Goal: Information Seeking & Learning: Learn about a topic

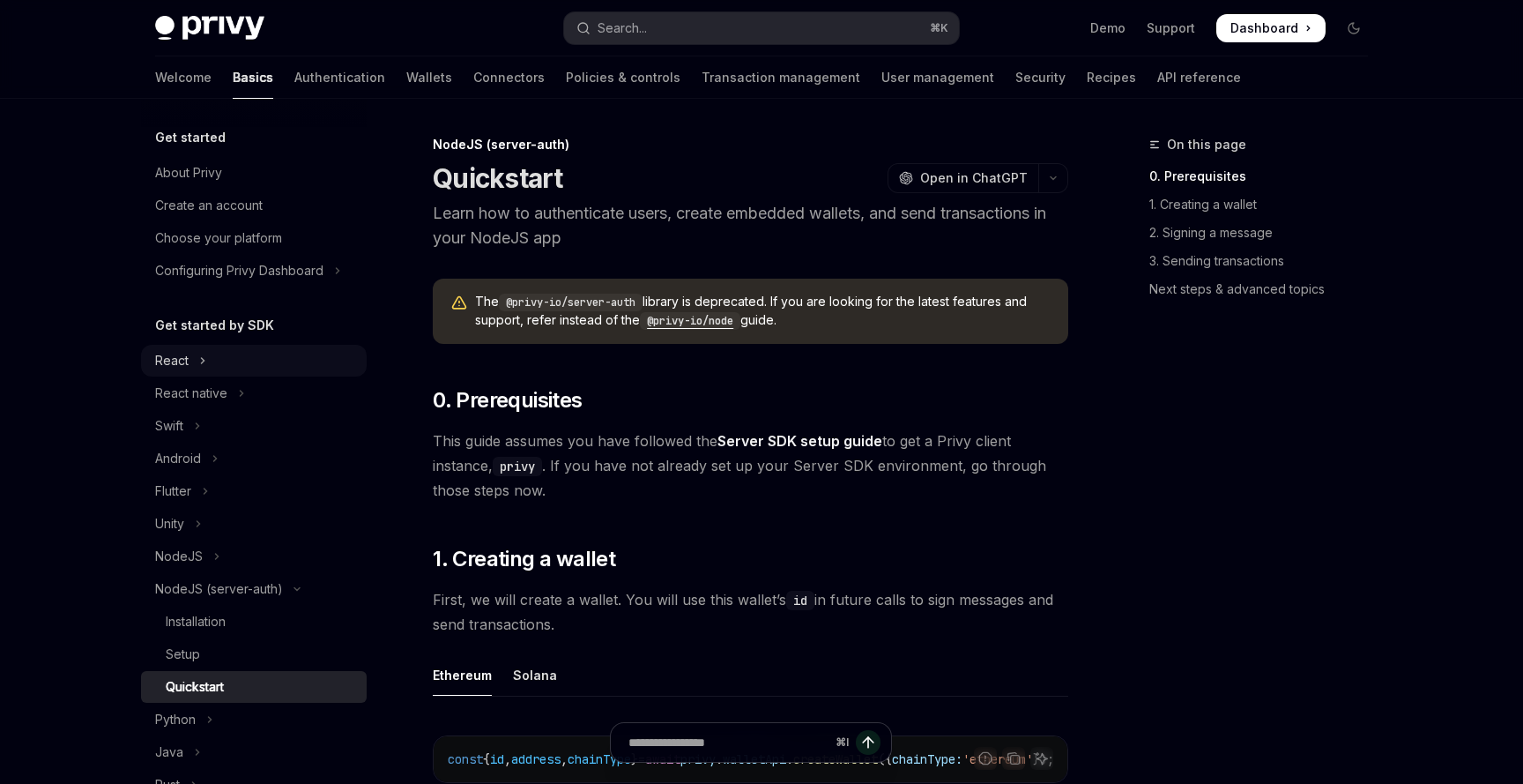
click at [217, 360] on button "React" at bounding box center [254, 361] width 225 height 32
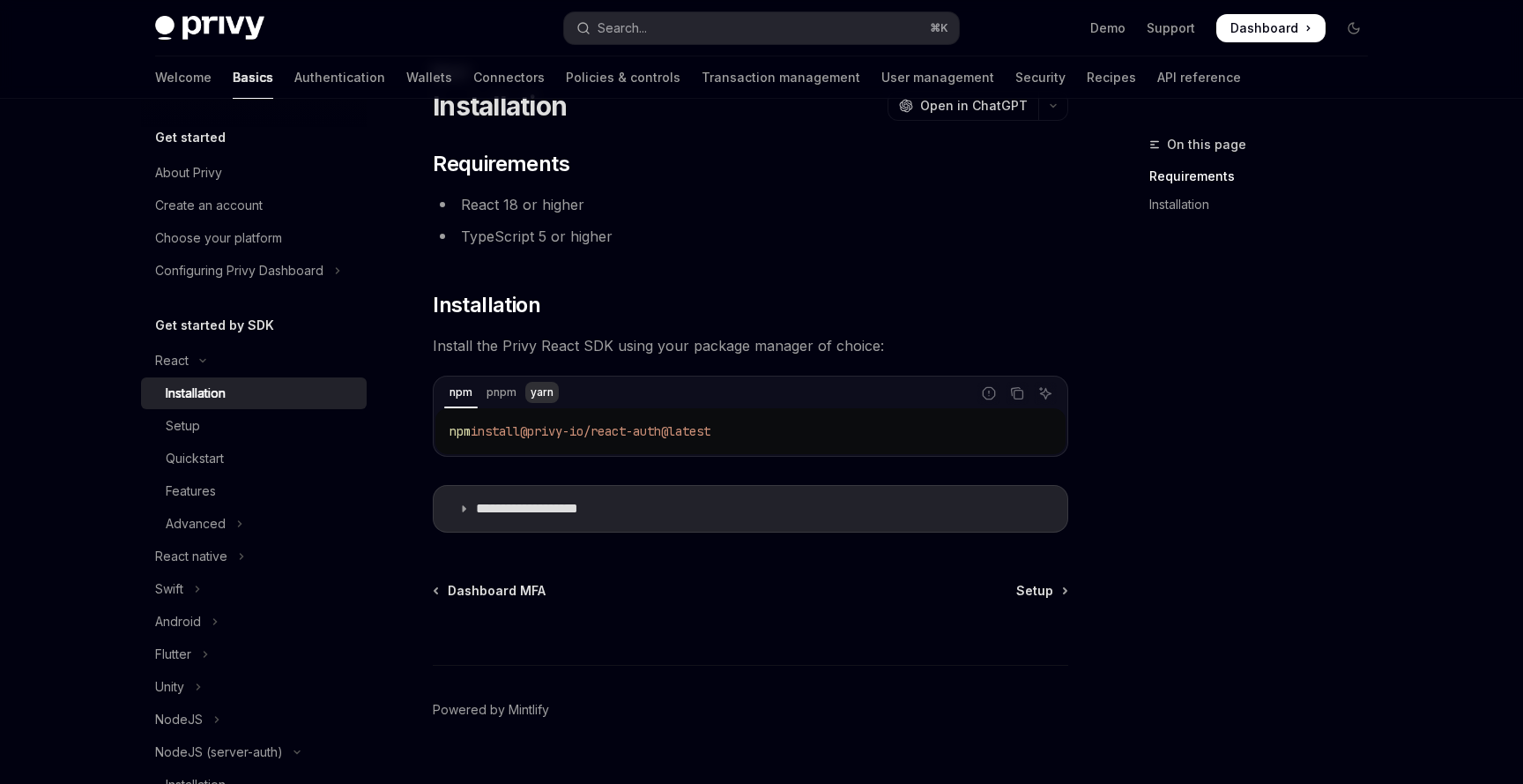
scroll to position [106, 0]
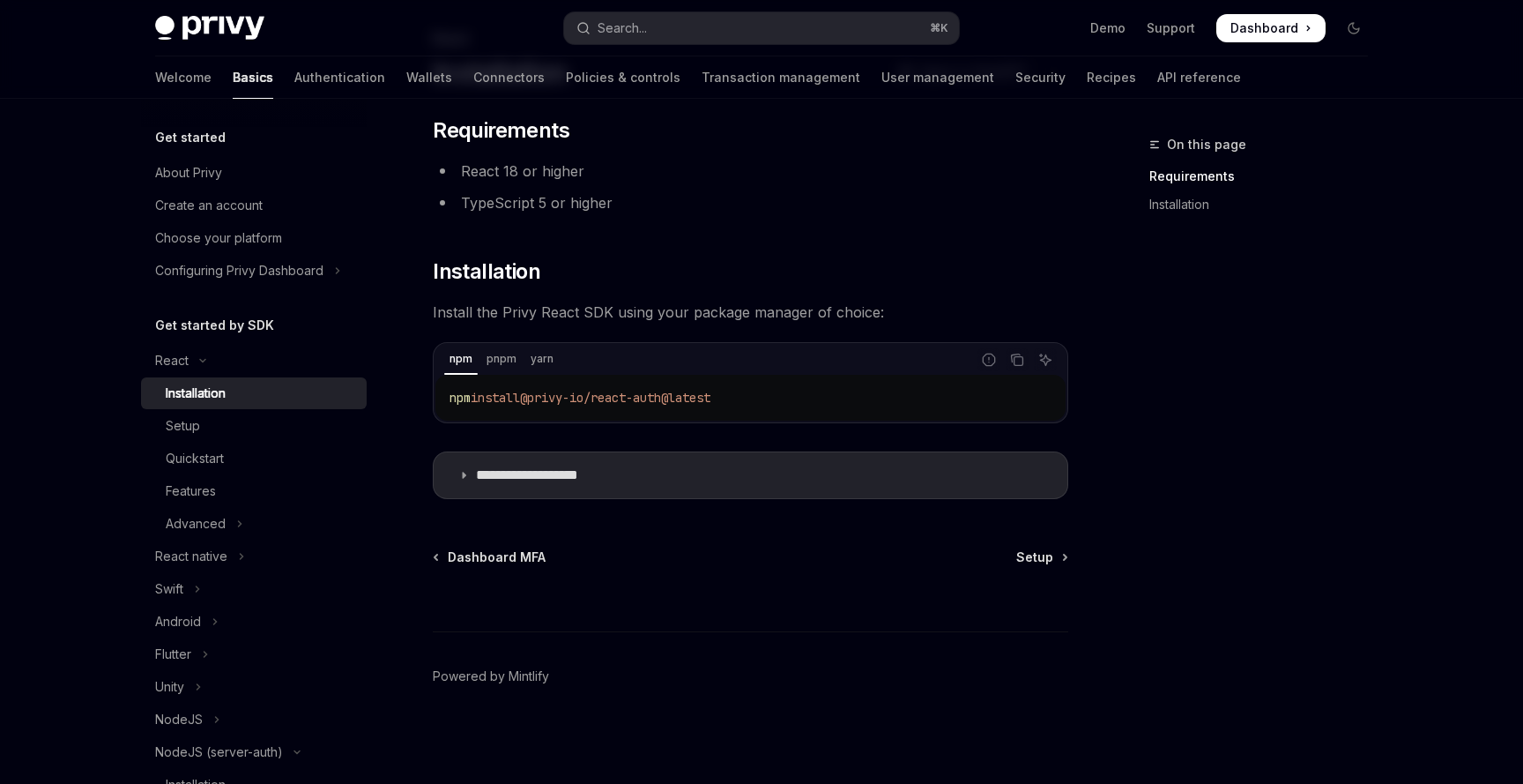
click at [1014, 541] on div "**********" at bounding box center [585, 406] width 973 height 756
click at [1028, 554] on span "Setup" at bounding box center [1034, 557] width 37 height 18
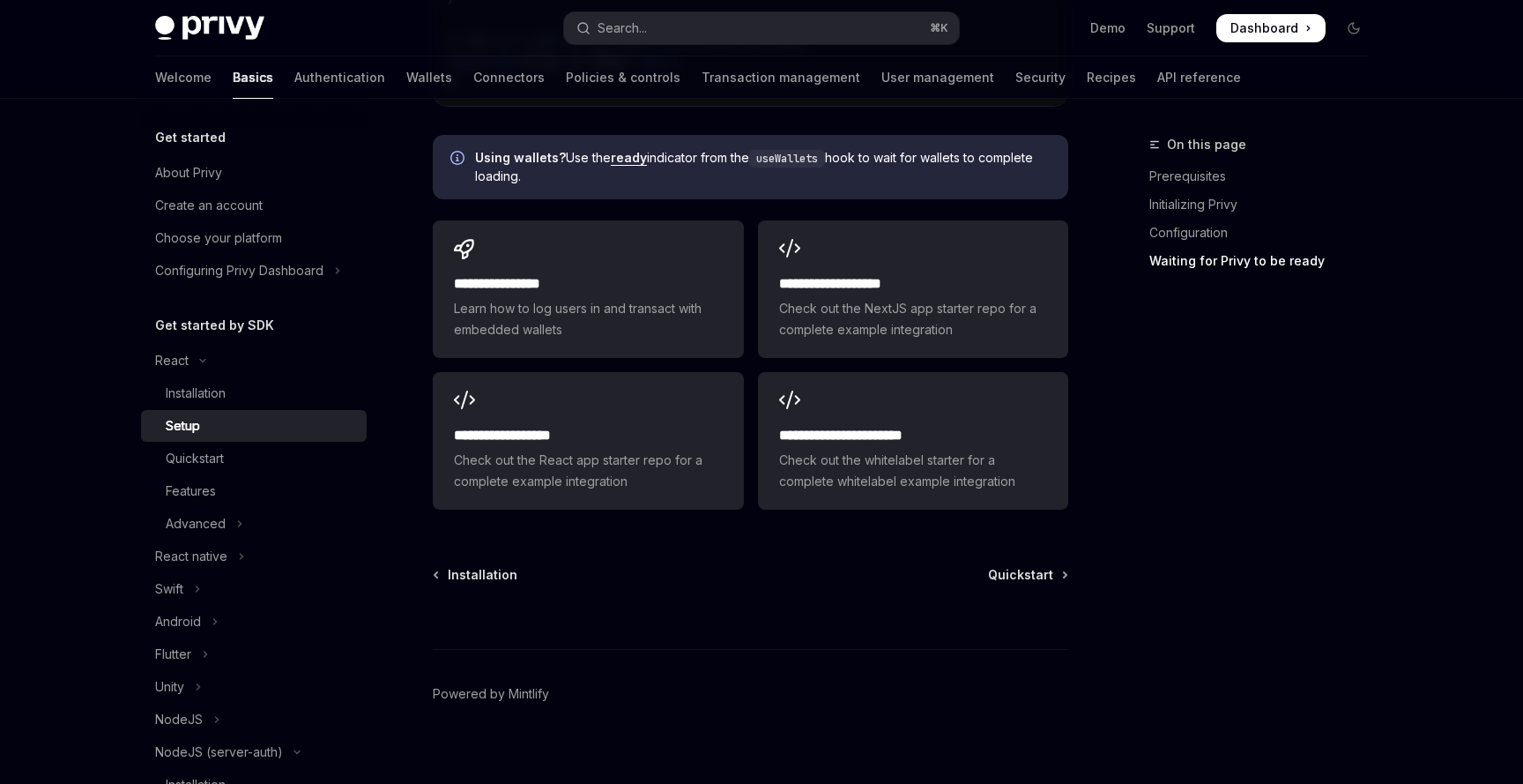
scroll to position [2266, 0]
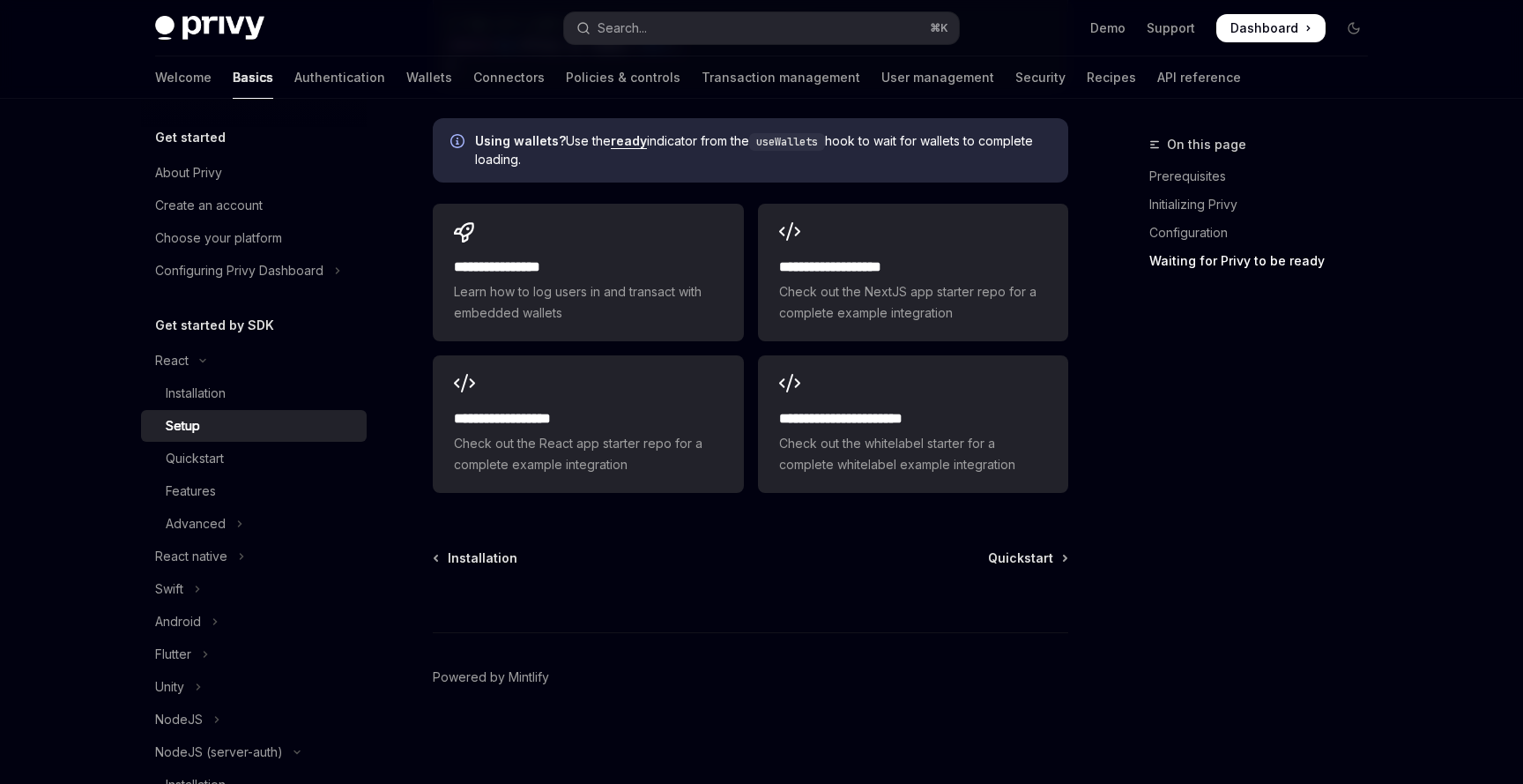
click at [1033, 550] on span "Quickstart" at bounding box center [1020, 558] width 65 height 18
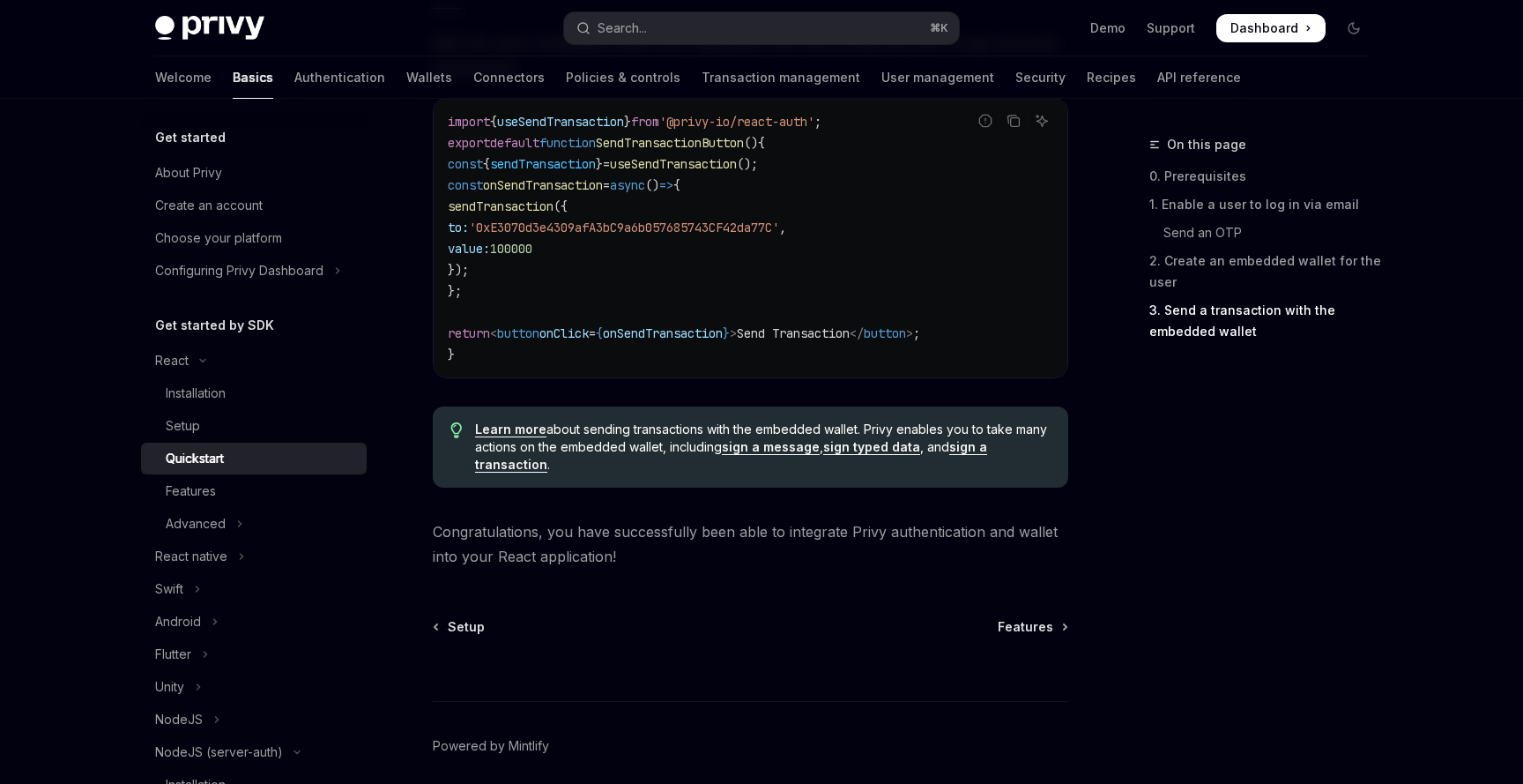
scroll to position [1796, 0]
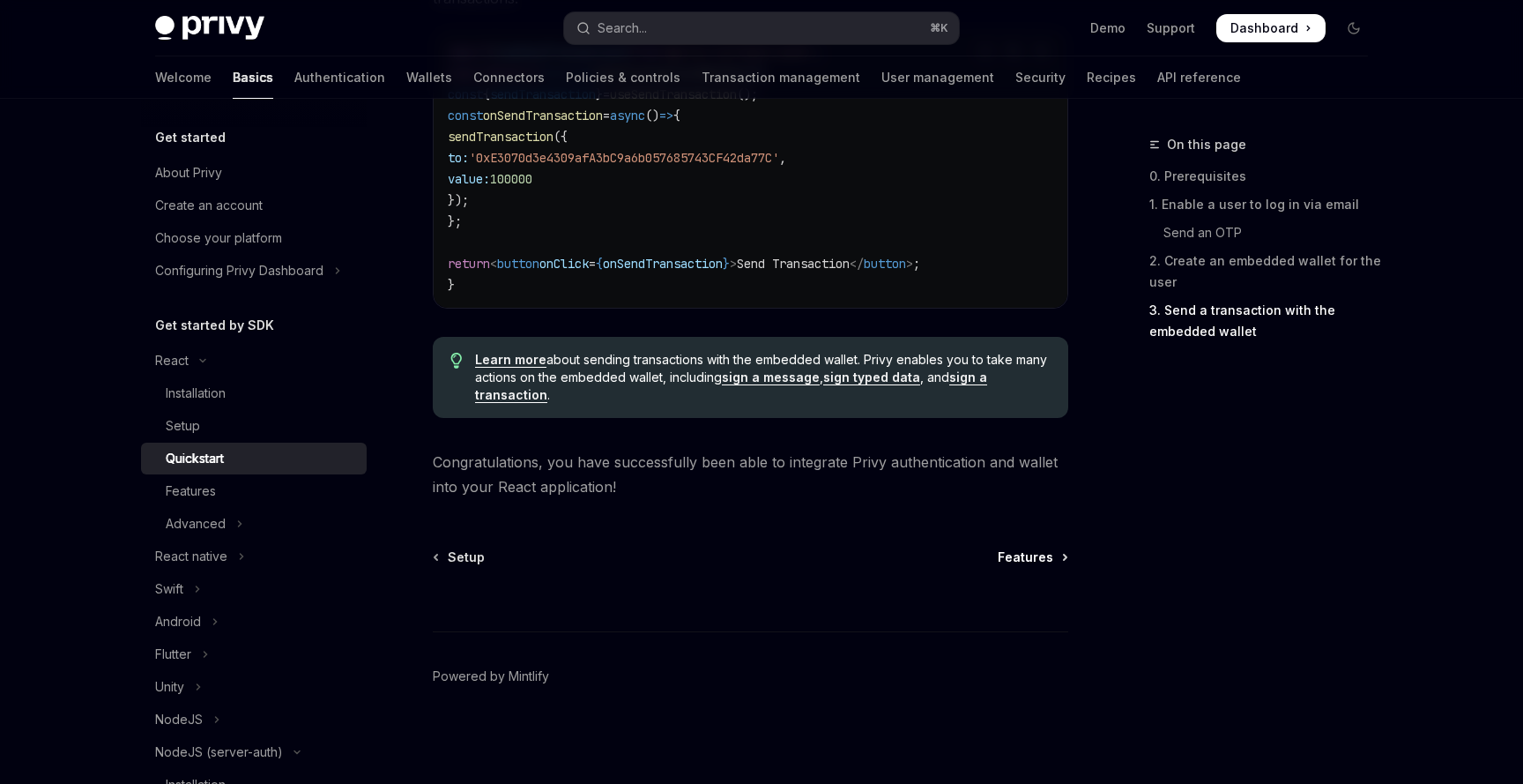
click at [1031, 562] on span "Features" at bounding box center [1025, 557] width 55 height 18
type textarea "*"
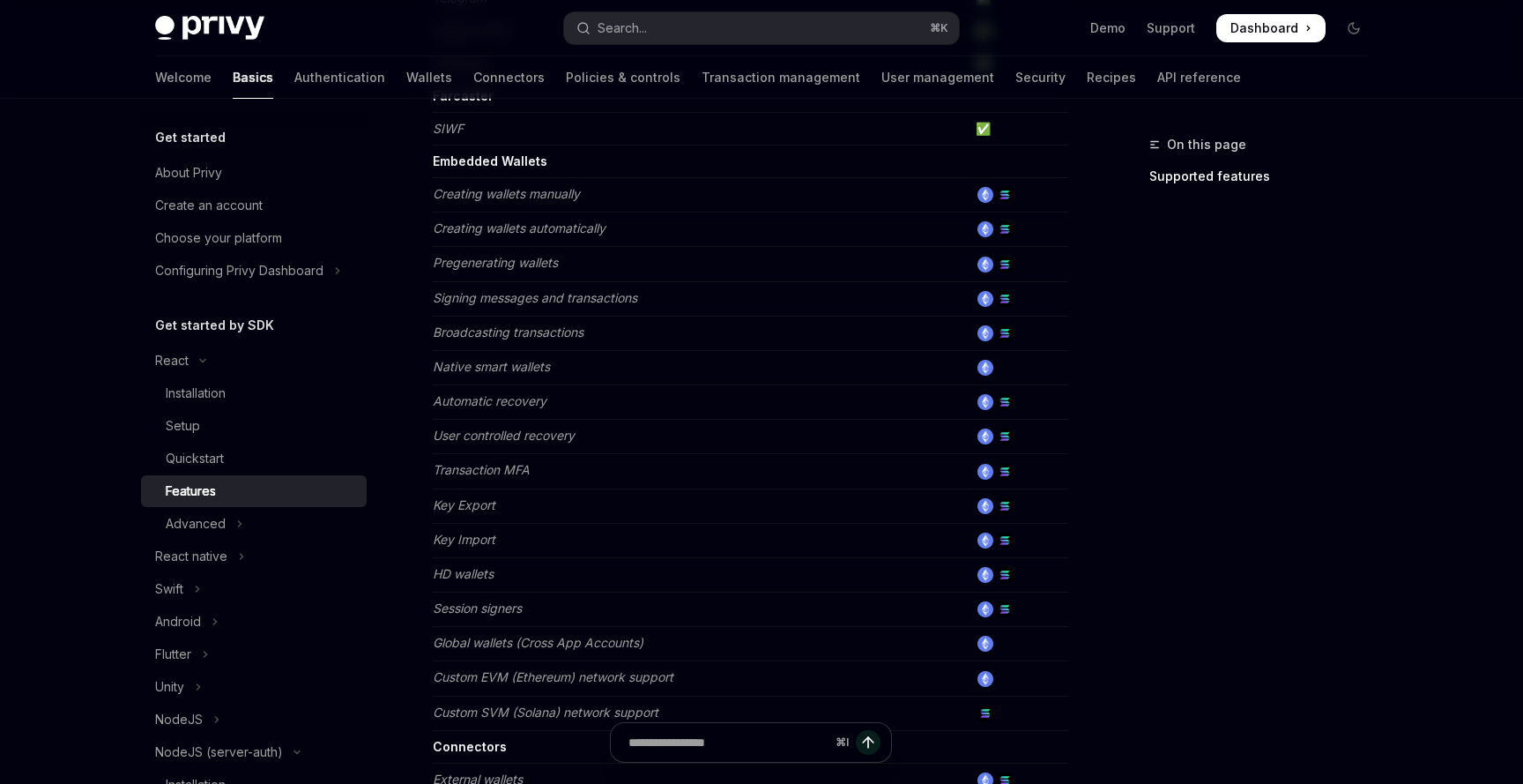
scroll to position [756, 0]
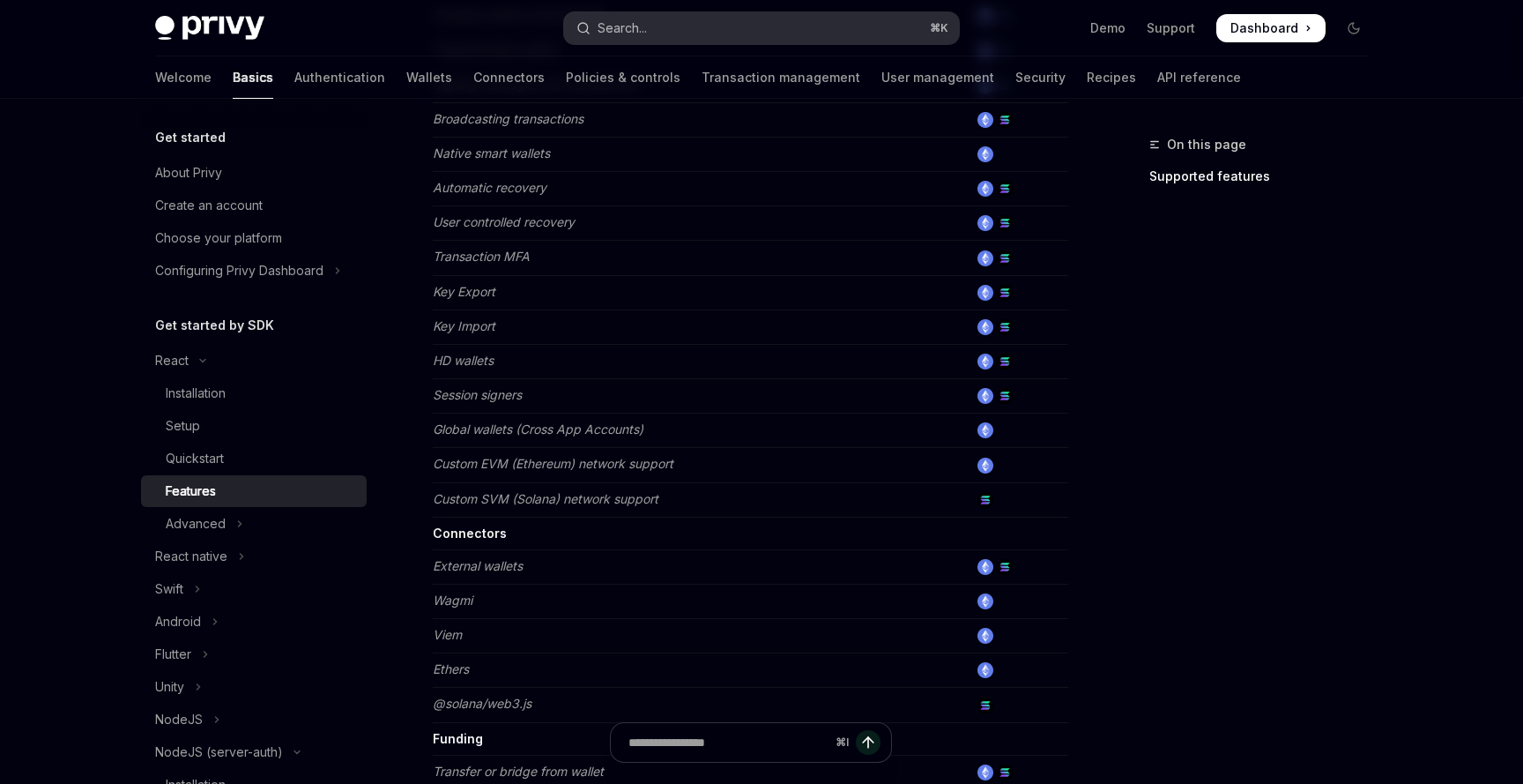
click at [780, 26] on button "Search... ⌘ K" at bounding box center [762, 28] width 395 height 32
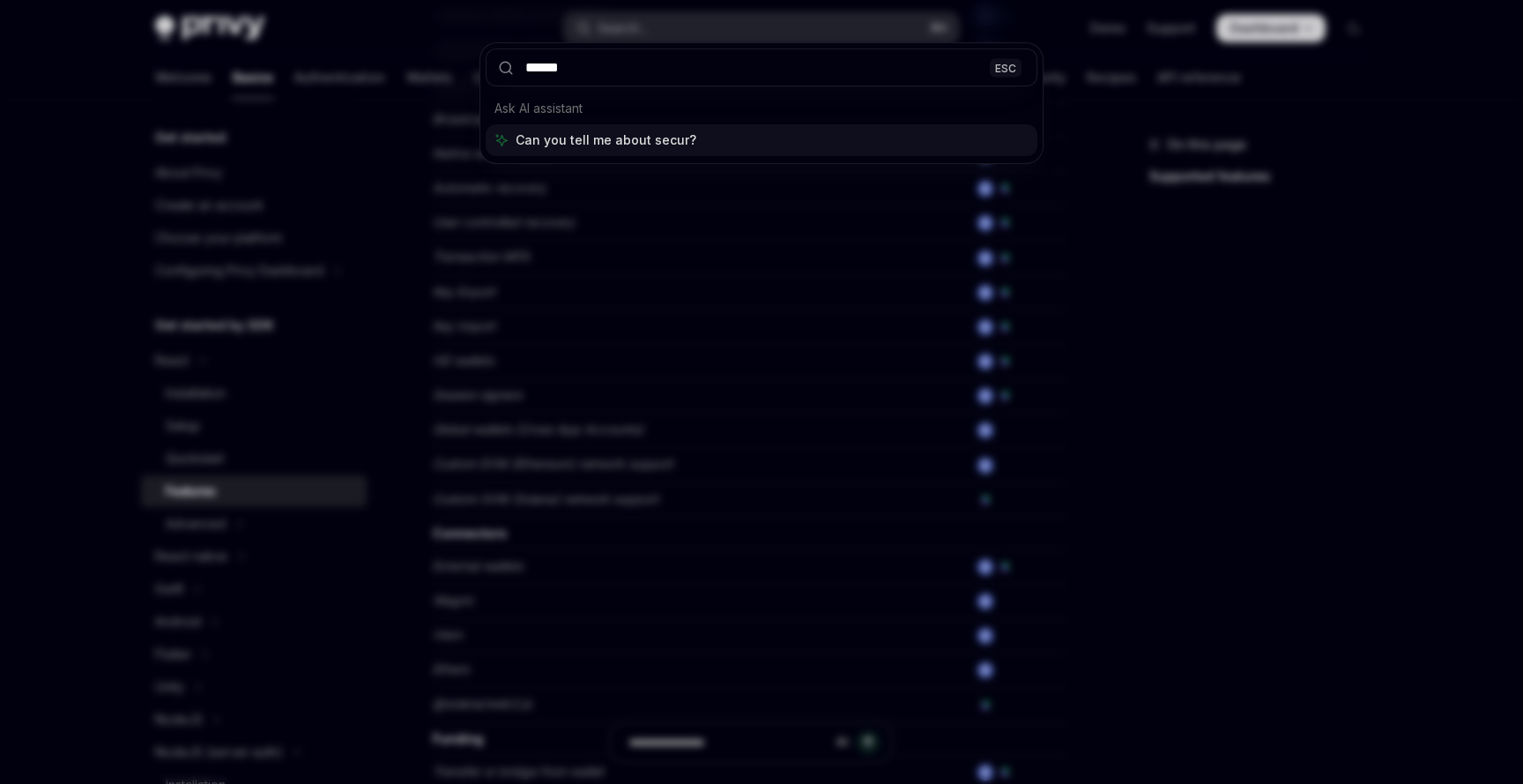
type input "*******"
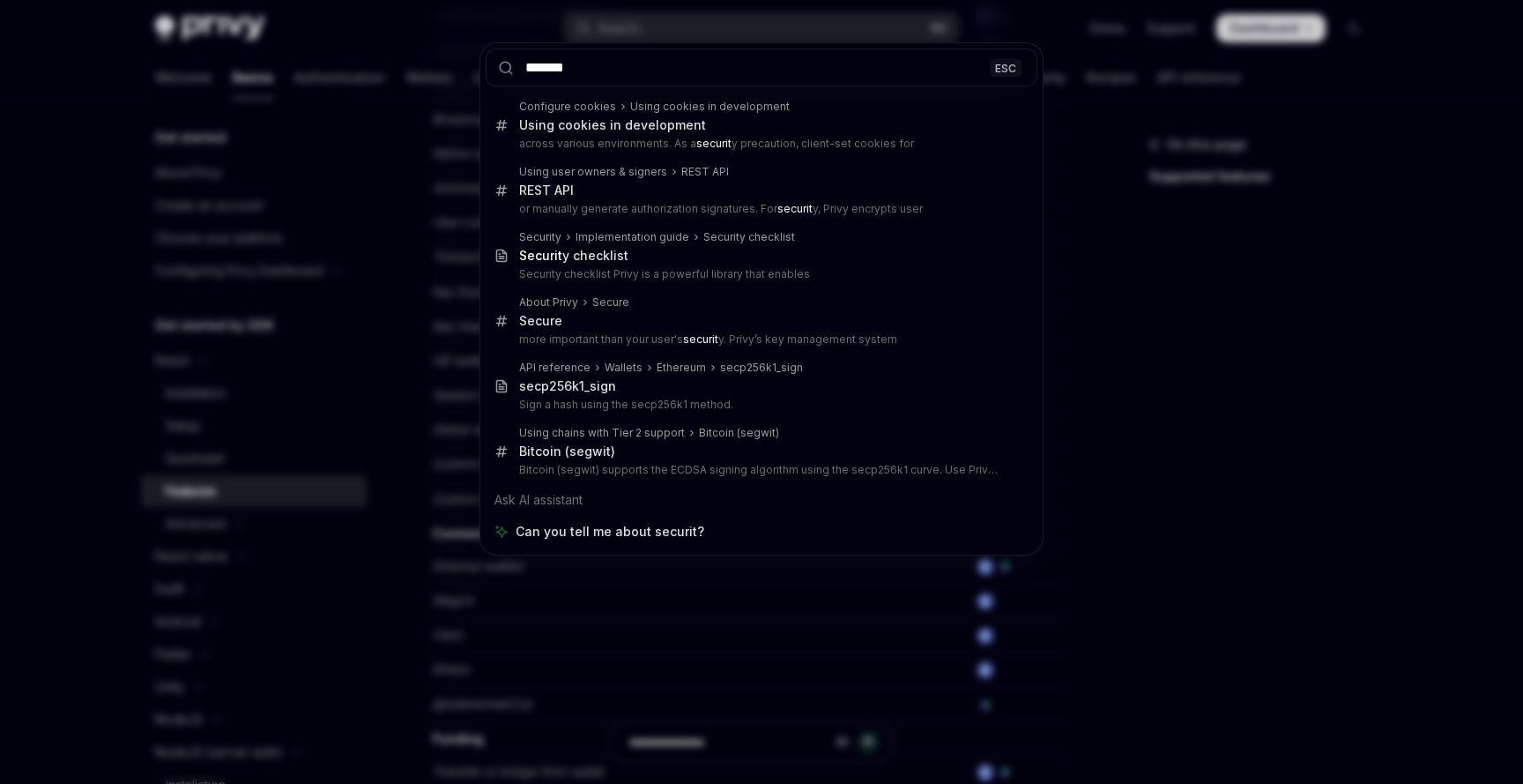
click at [844, 71] on input "*******" at bounding box center [762, 68] width 552 height 38
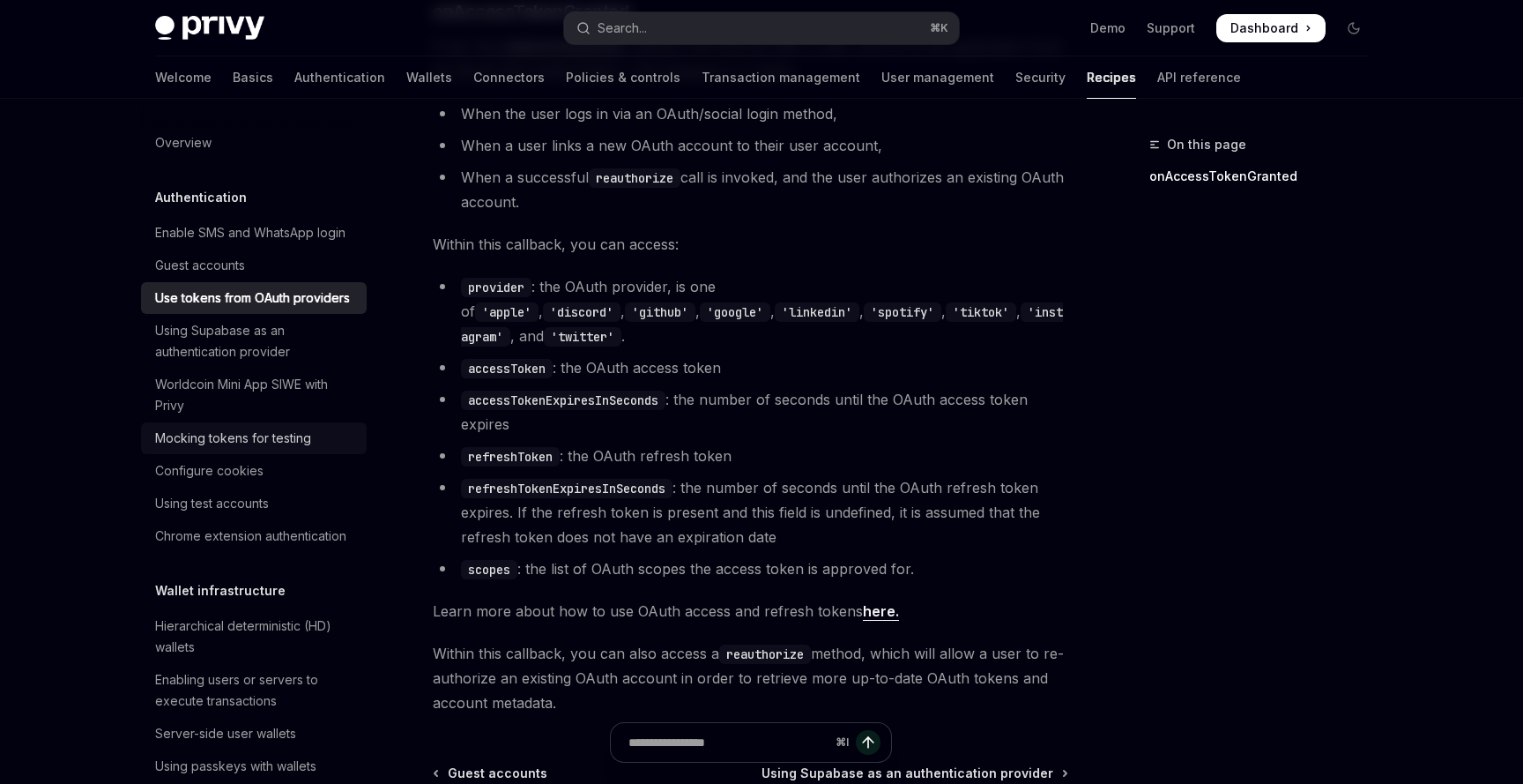
scroll to position [915, 0]
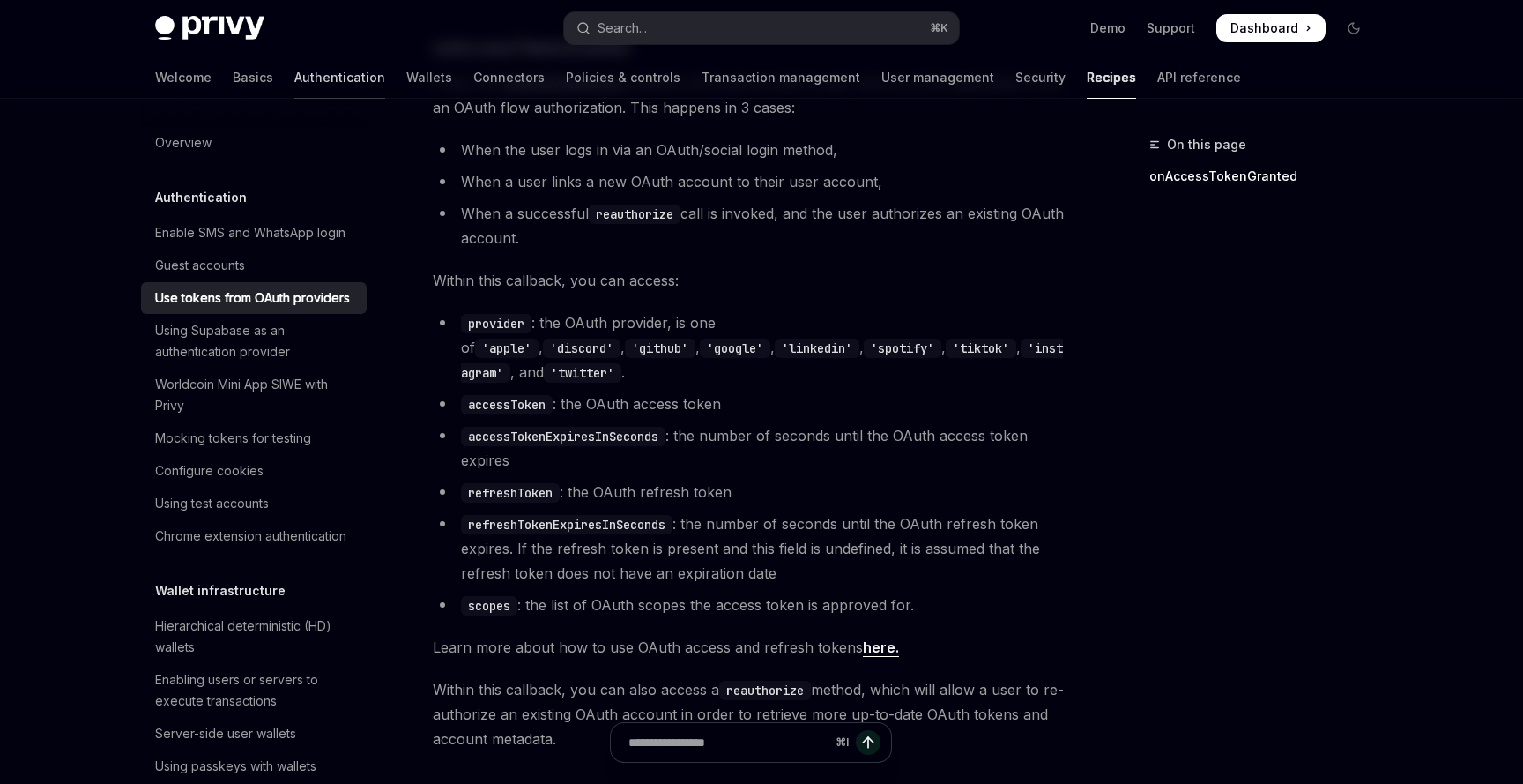
click at [295, 76] on link "Authentication" at bounding box center [340, 77] width 91 height 42
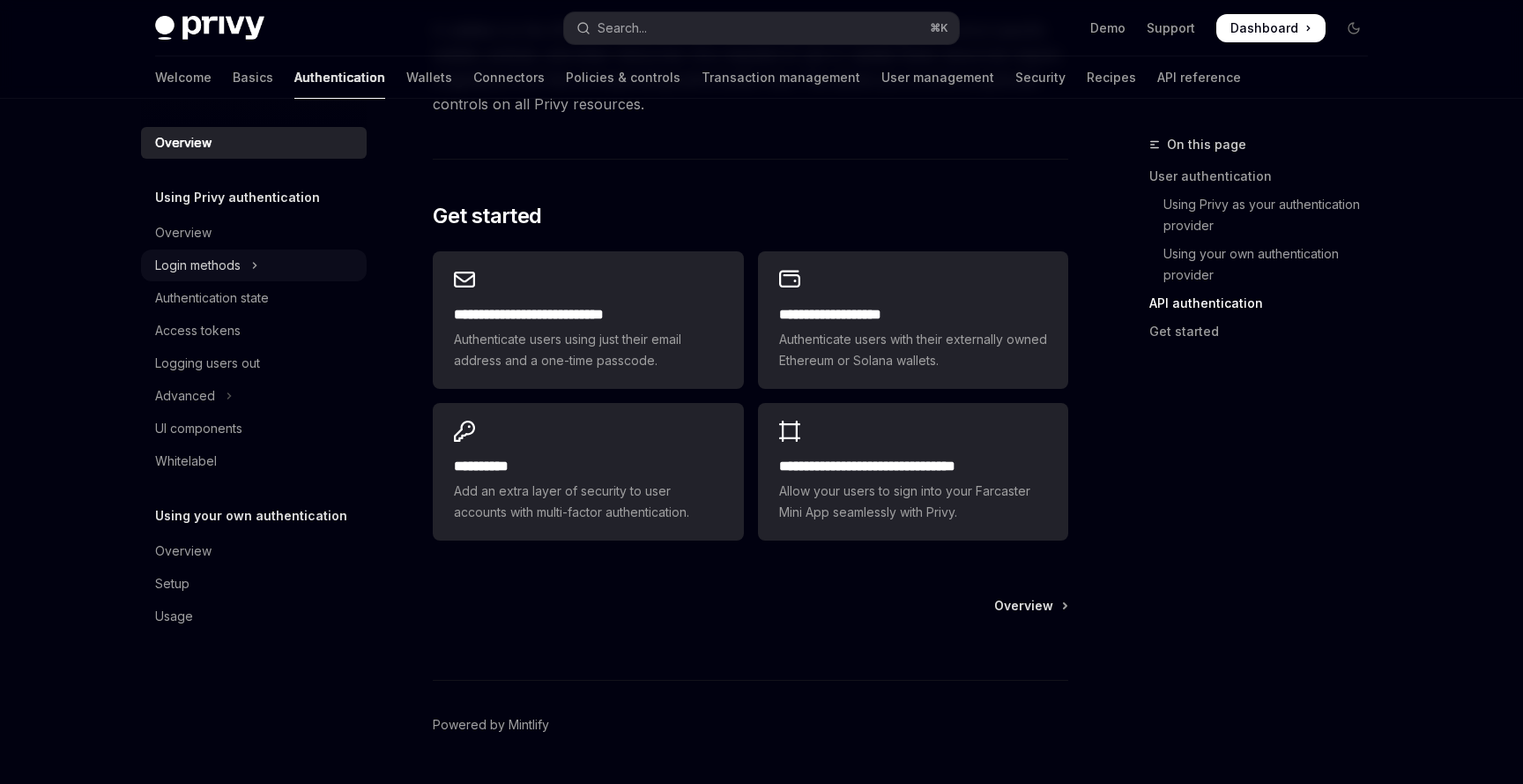
scroll to position [1385, 0]
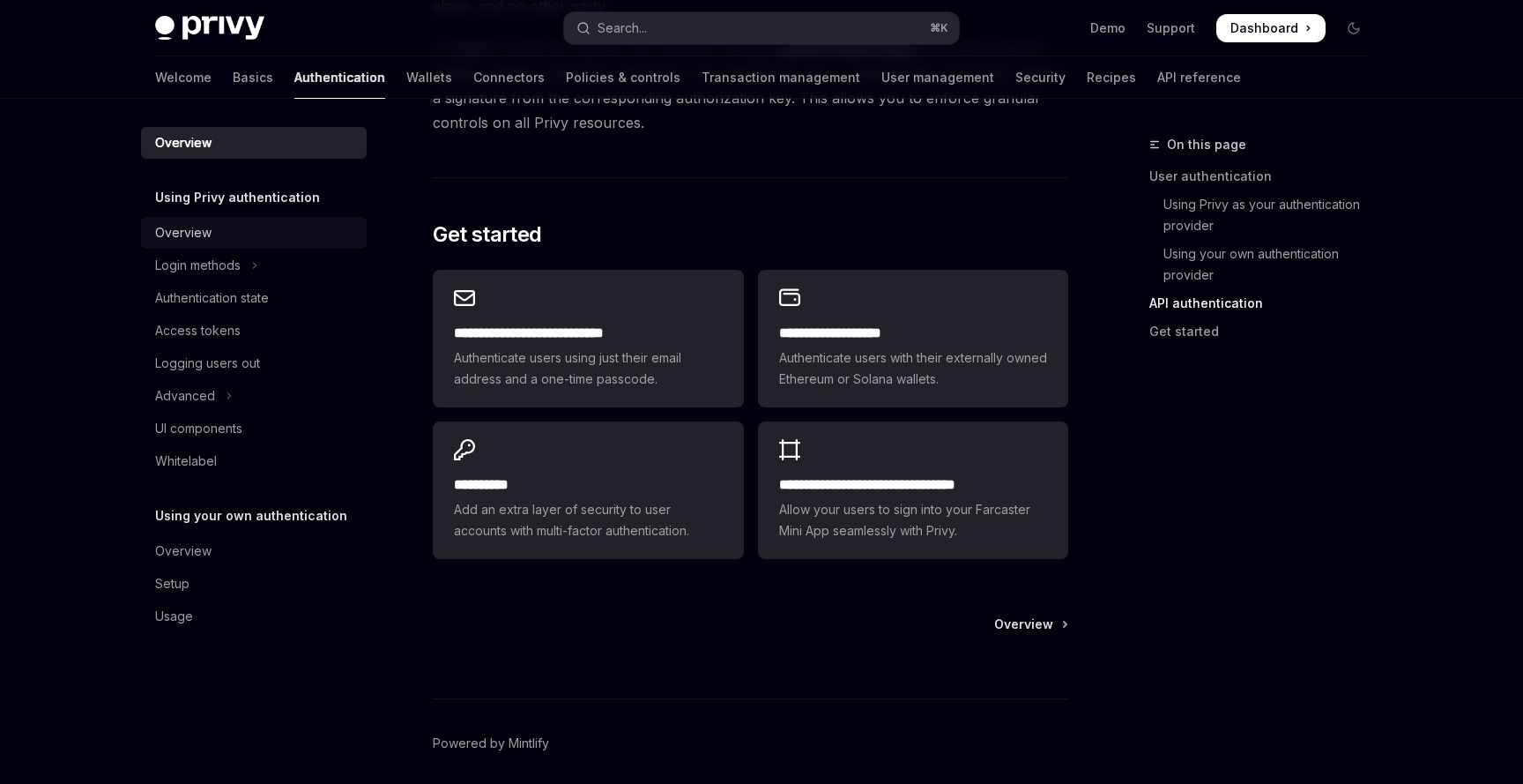
click at [193, 231] on div "Overview" at bounding box center [183, 233] width 56 height 22
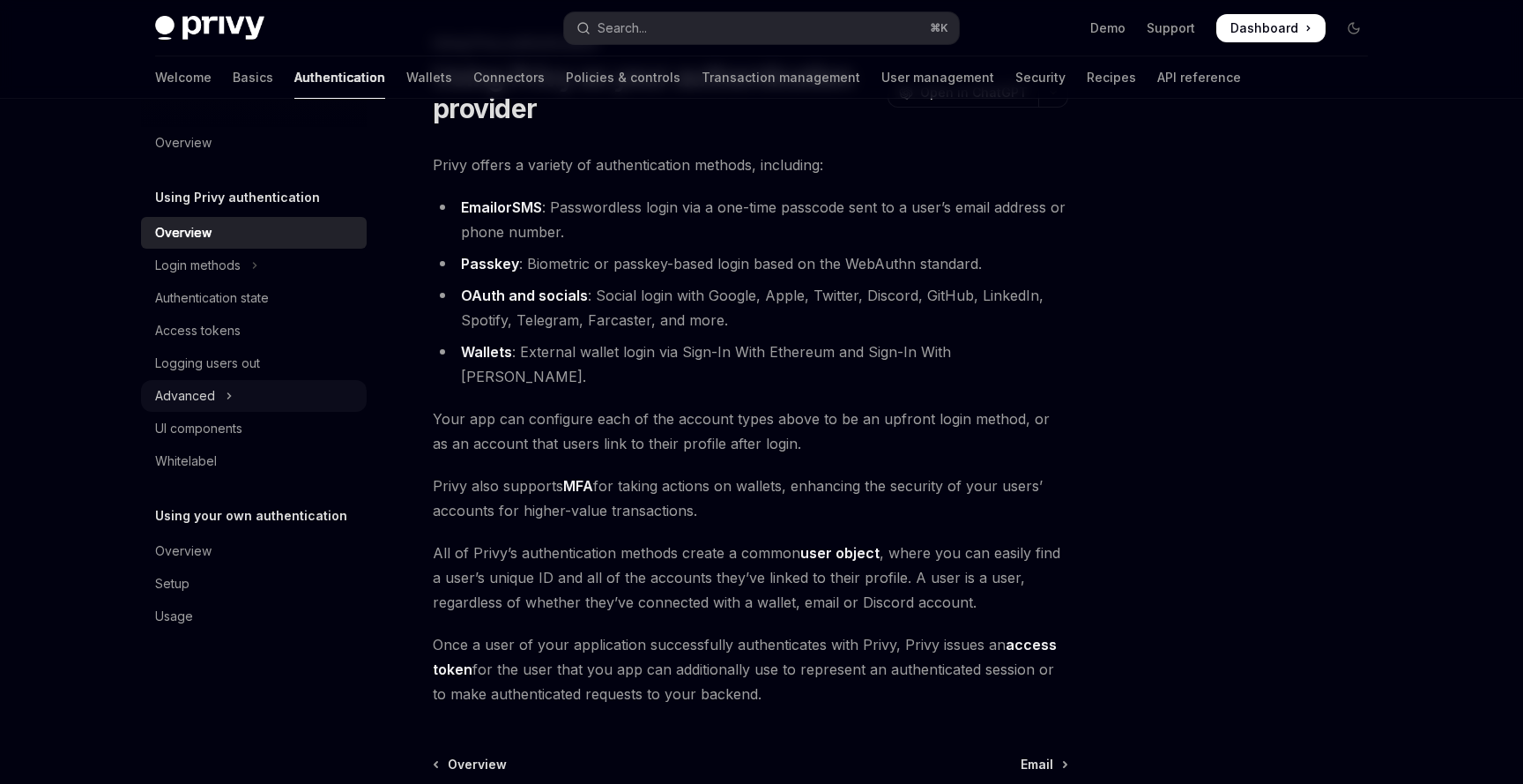
scroll to position [79, 0]
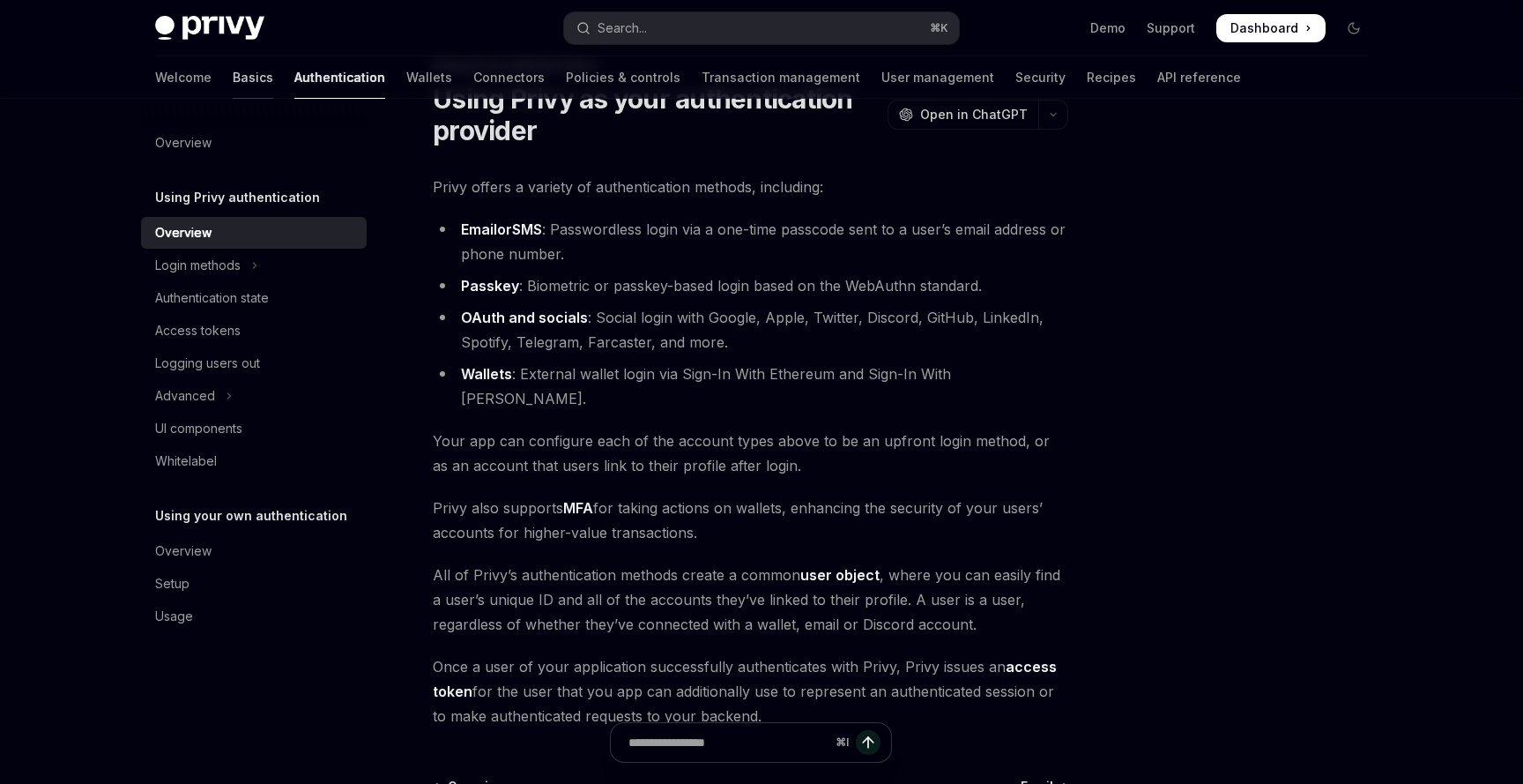
click at [233, 83] on link "Basics" at bounding box center [253, 77] width 40 height 42
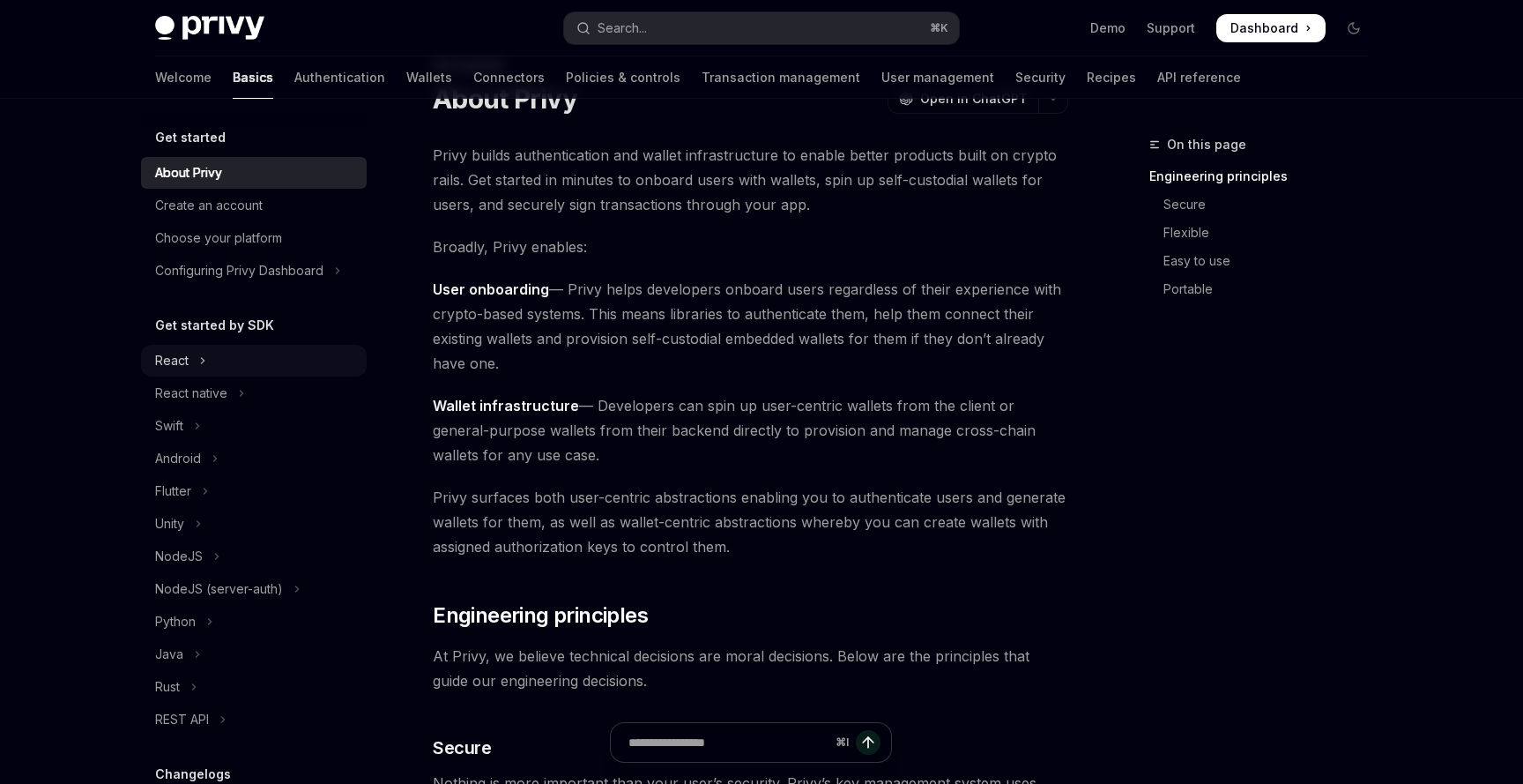
click at [192, 360] on button "React" at bounding box center [254, 361] width 225 height 32
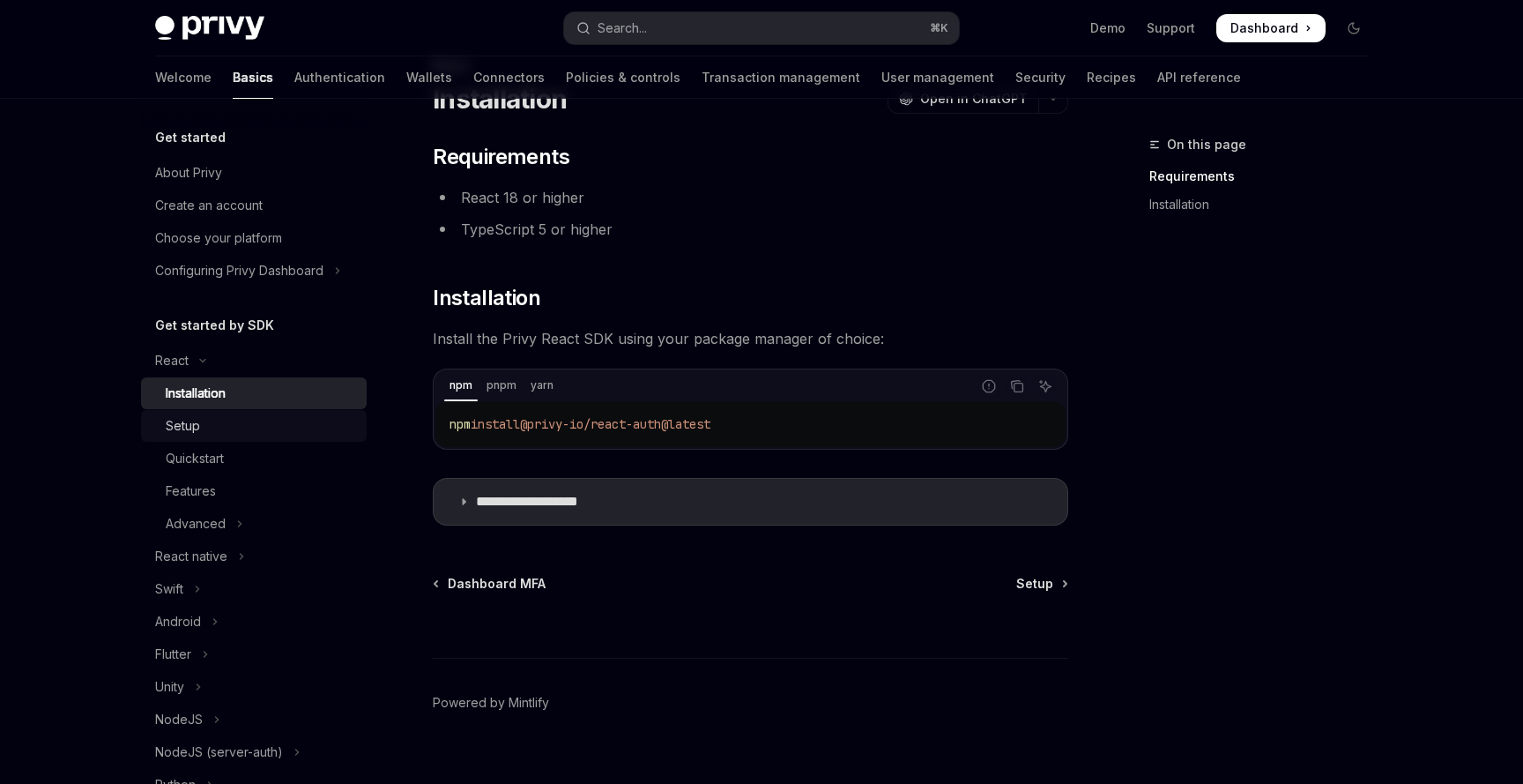
click at [209, 425] on div "Setup" at bounding box center [261, 425] width 191 height 22
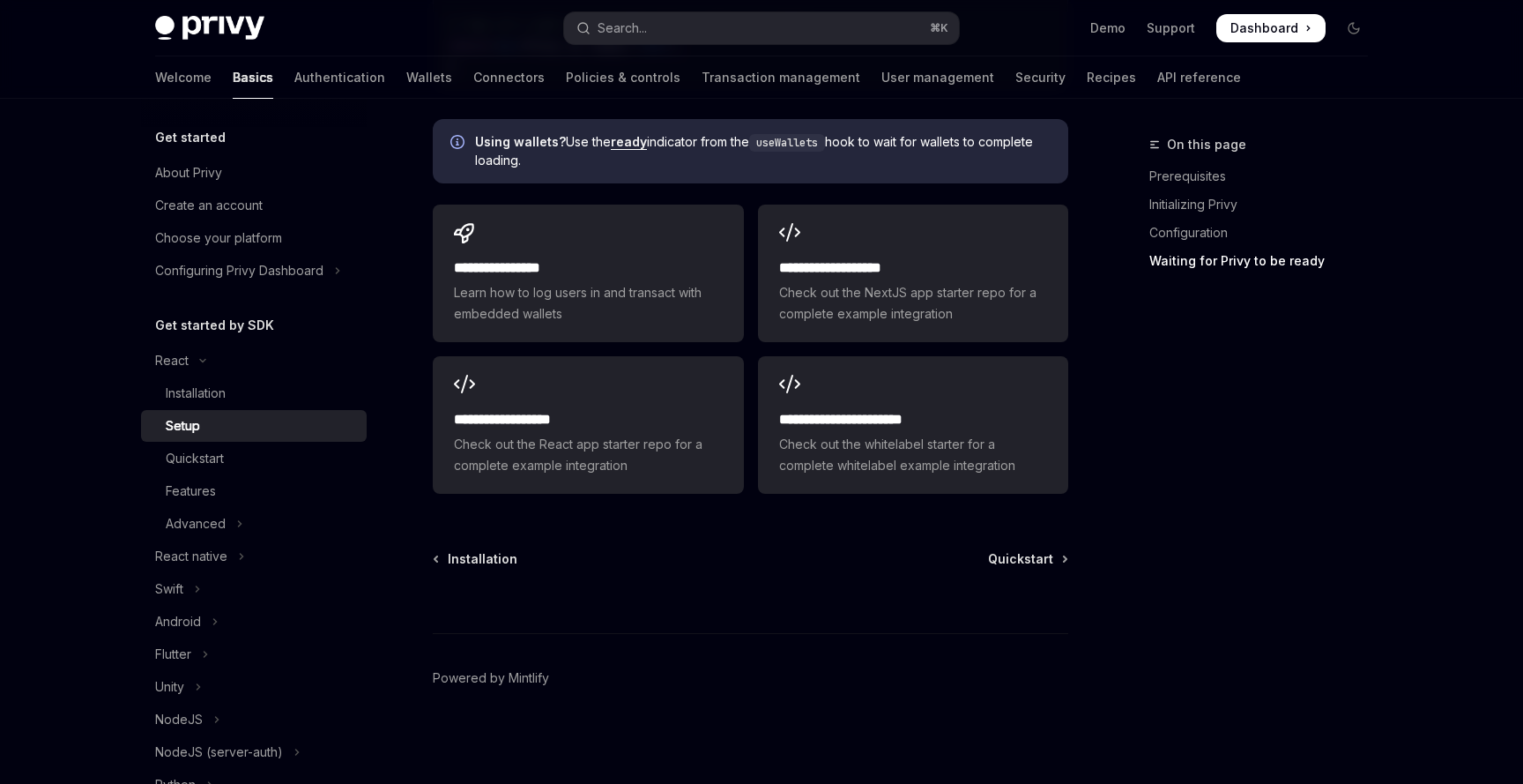
scroll to position [2266, 0]
click at [1018, 560] on span "Quickstart" at bounding box center [1020, 558] width 65 height 18
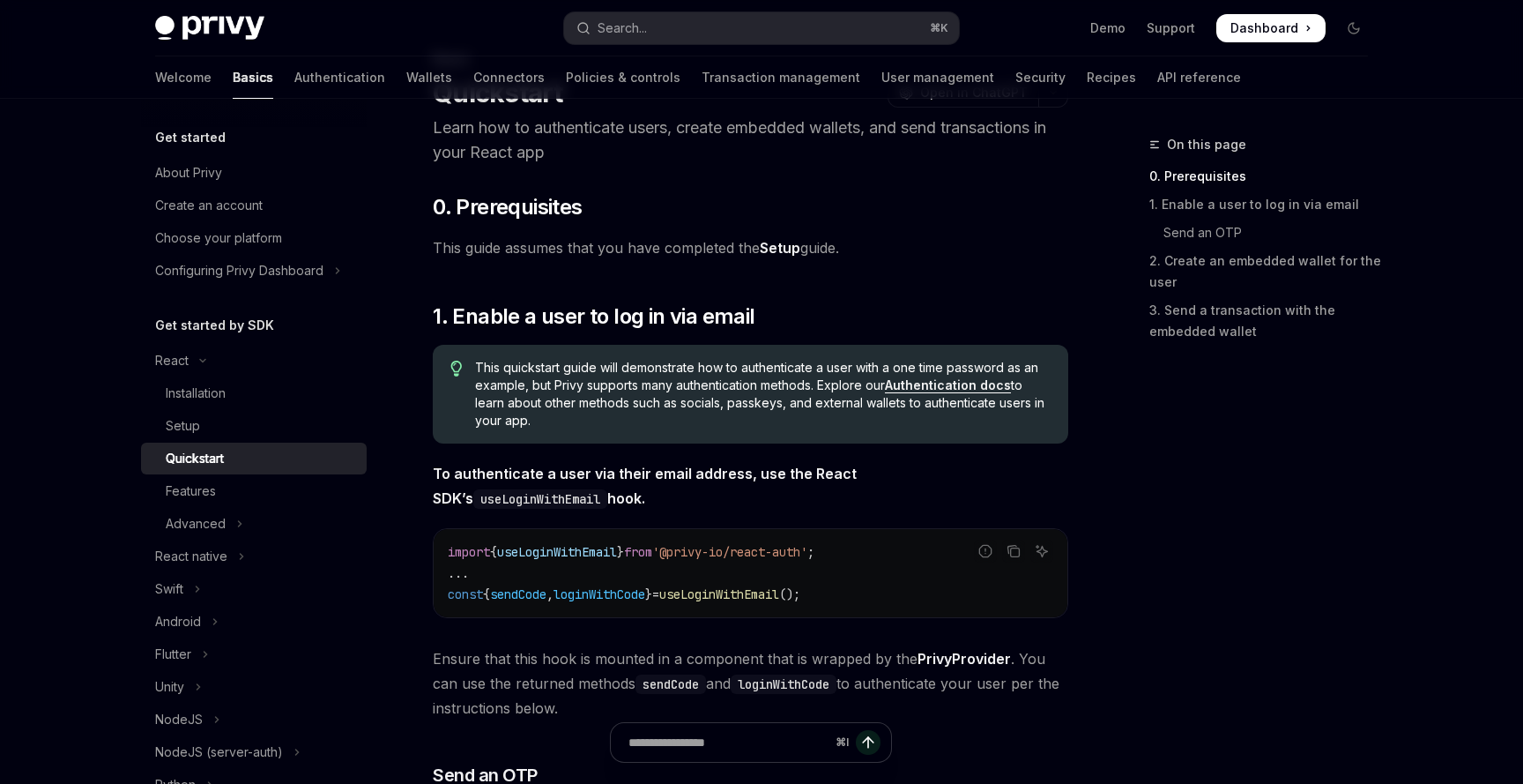
scroll to position [125, 0]
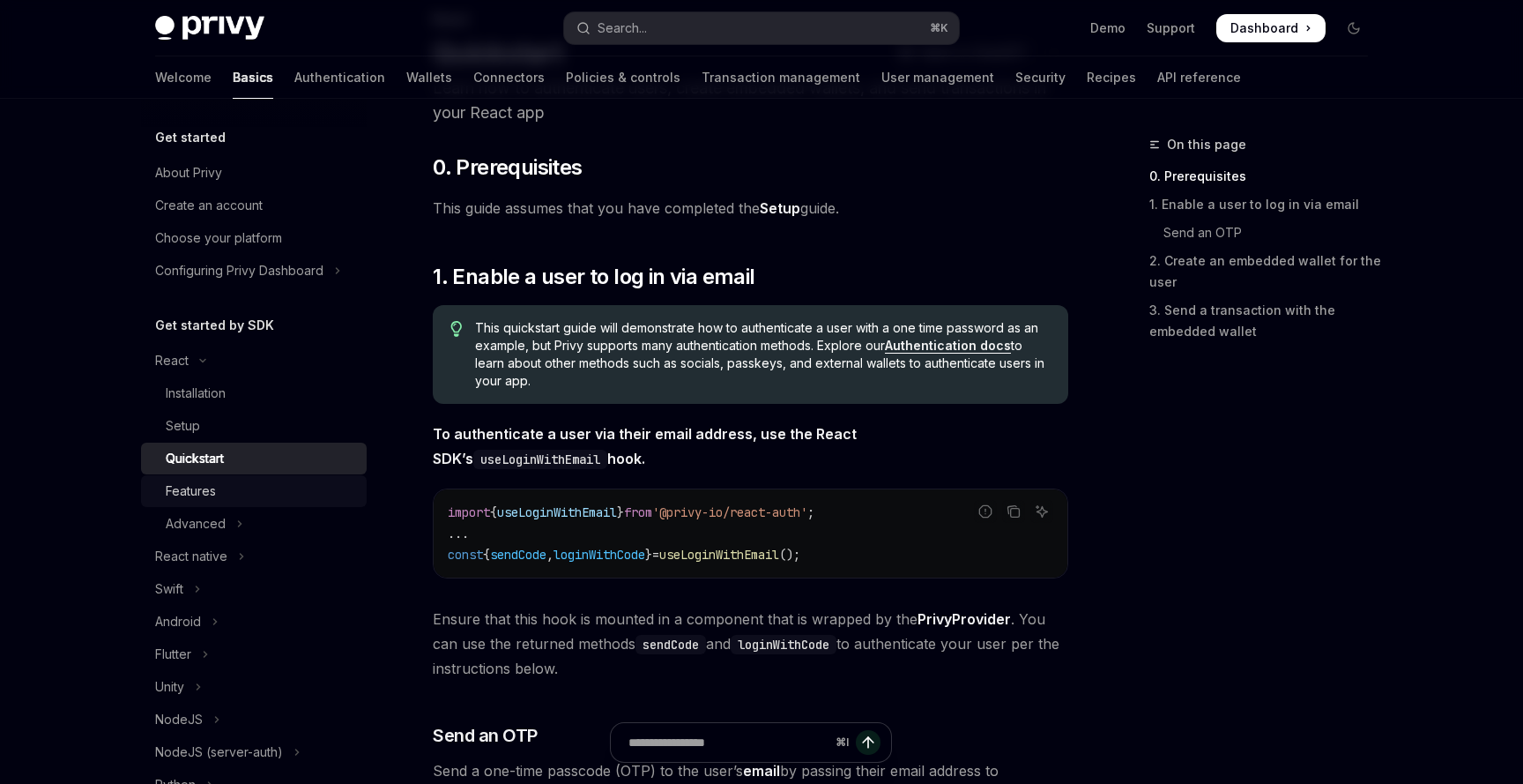
click at [195, 495] on div "Features" at bounding box center [192, 491] width 51 height 22
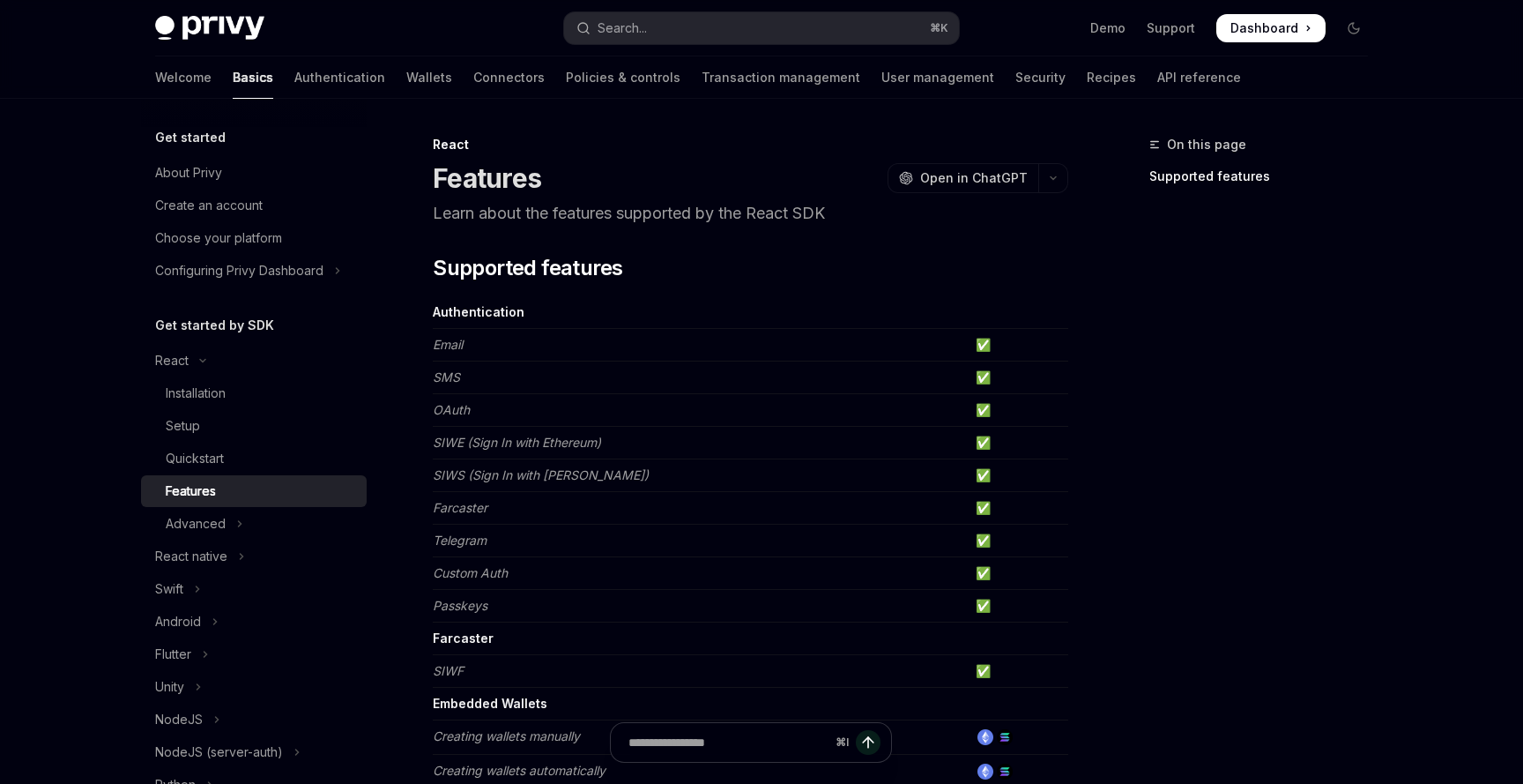
scroll to position [53, 0]
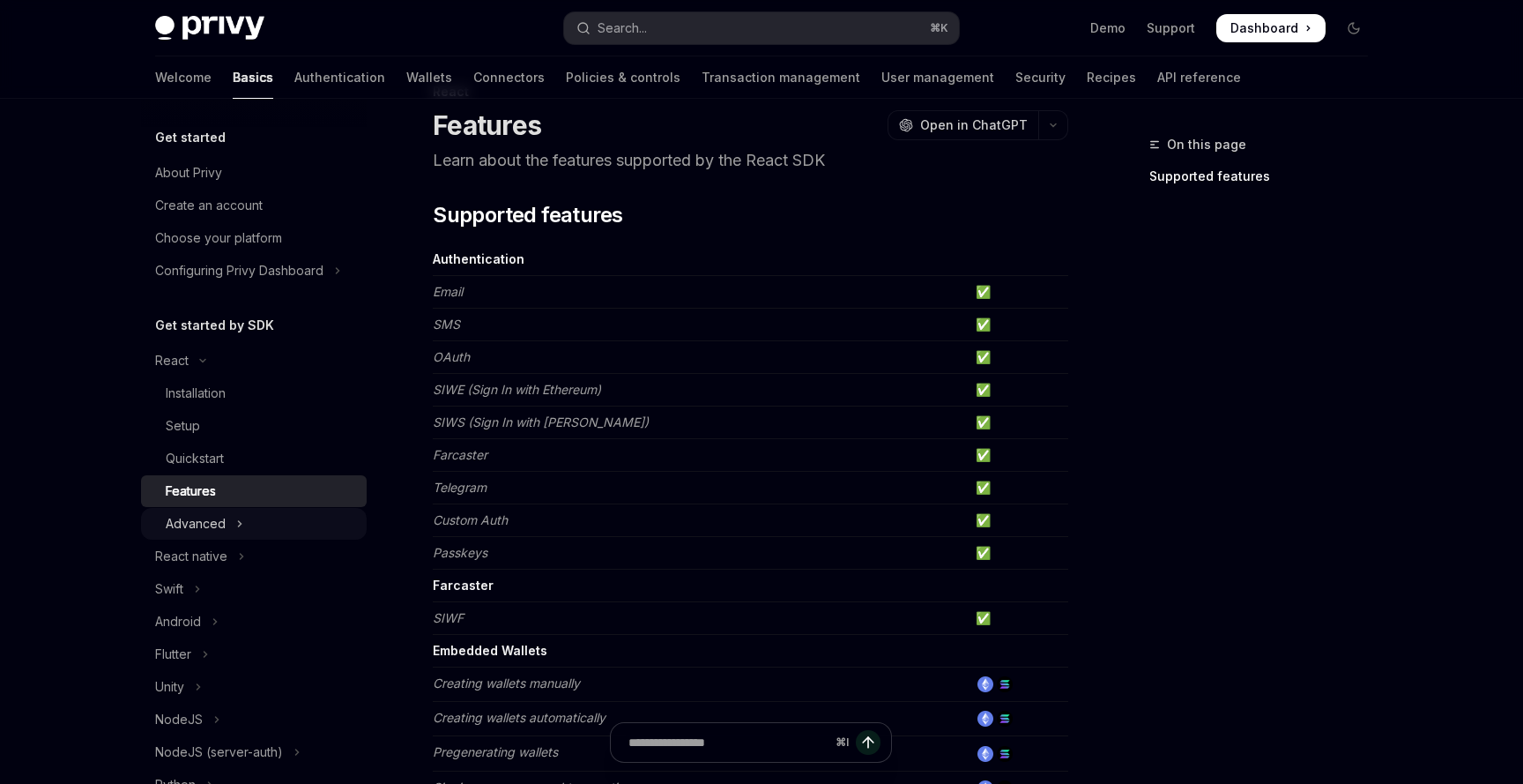
click at [226, 524] on button "Advanced" at bounding box center [254, 524] width 225 height 32
type textarea "*"
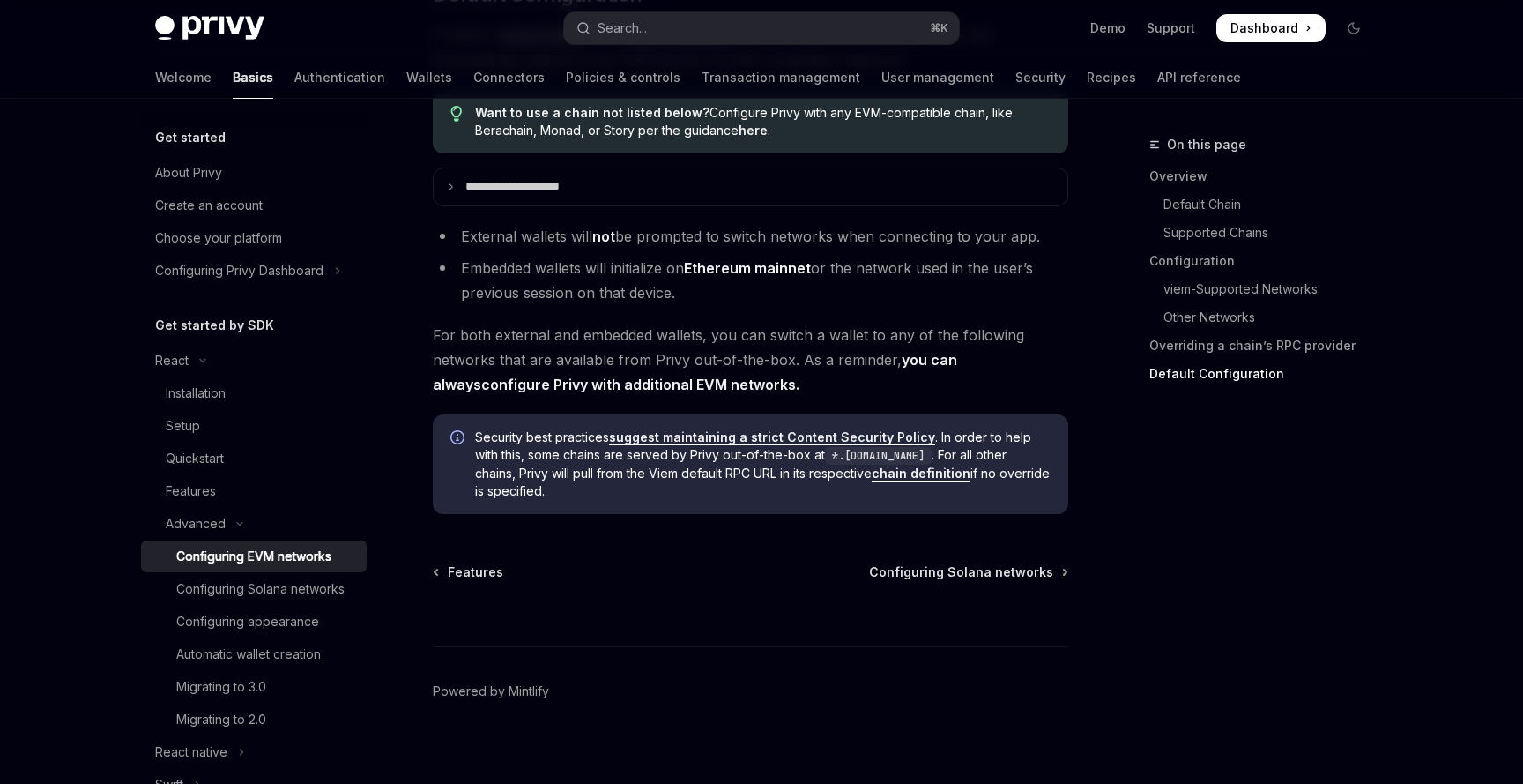
scroll to position [4519, 0]
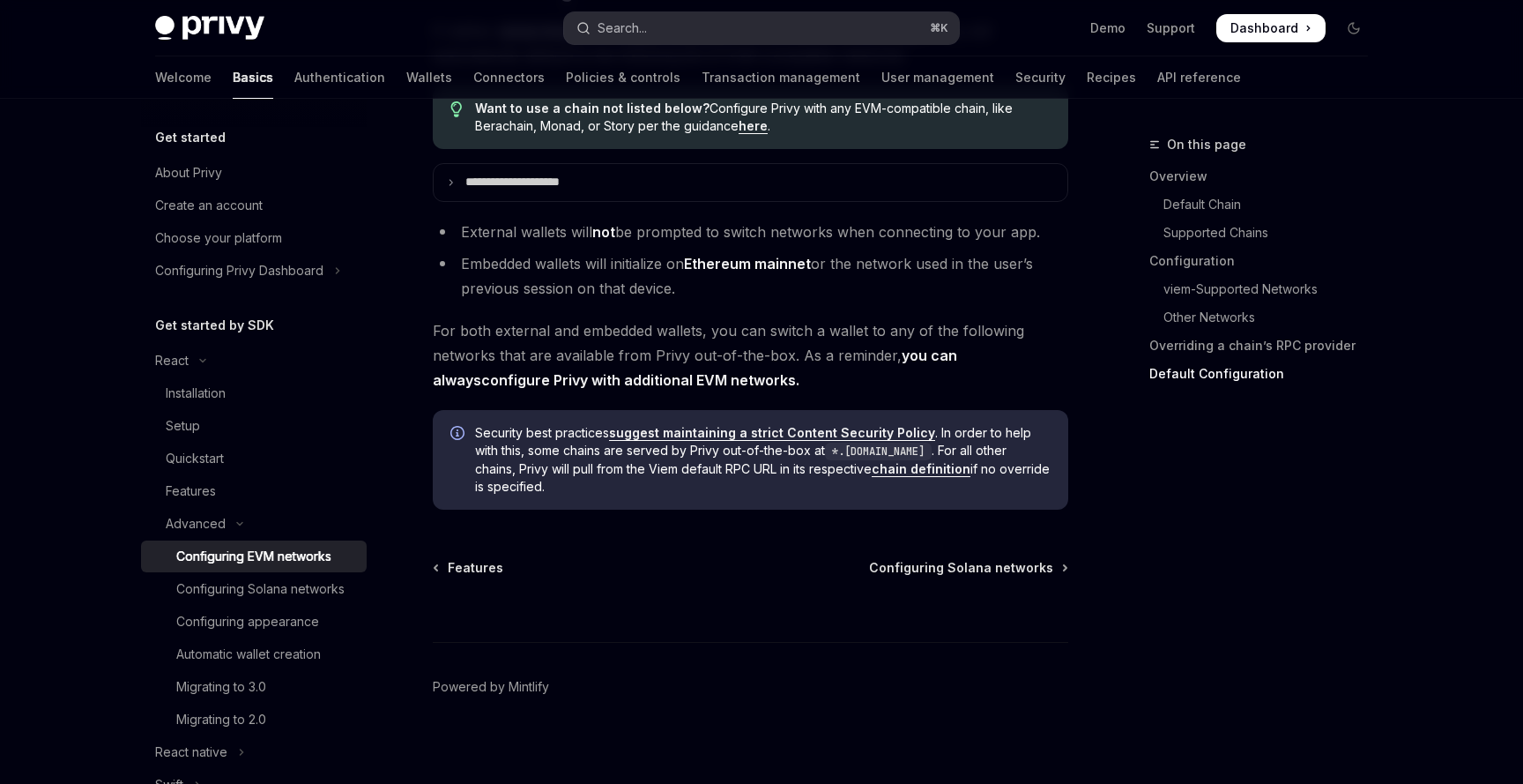
click at [776, 34] on button "Search... ⌘ K" at bounding box center [762, 28] width 395 height 32
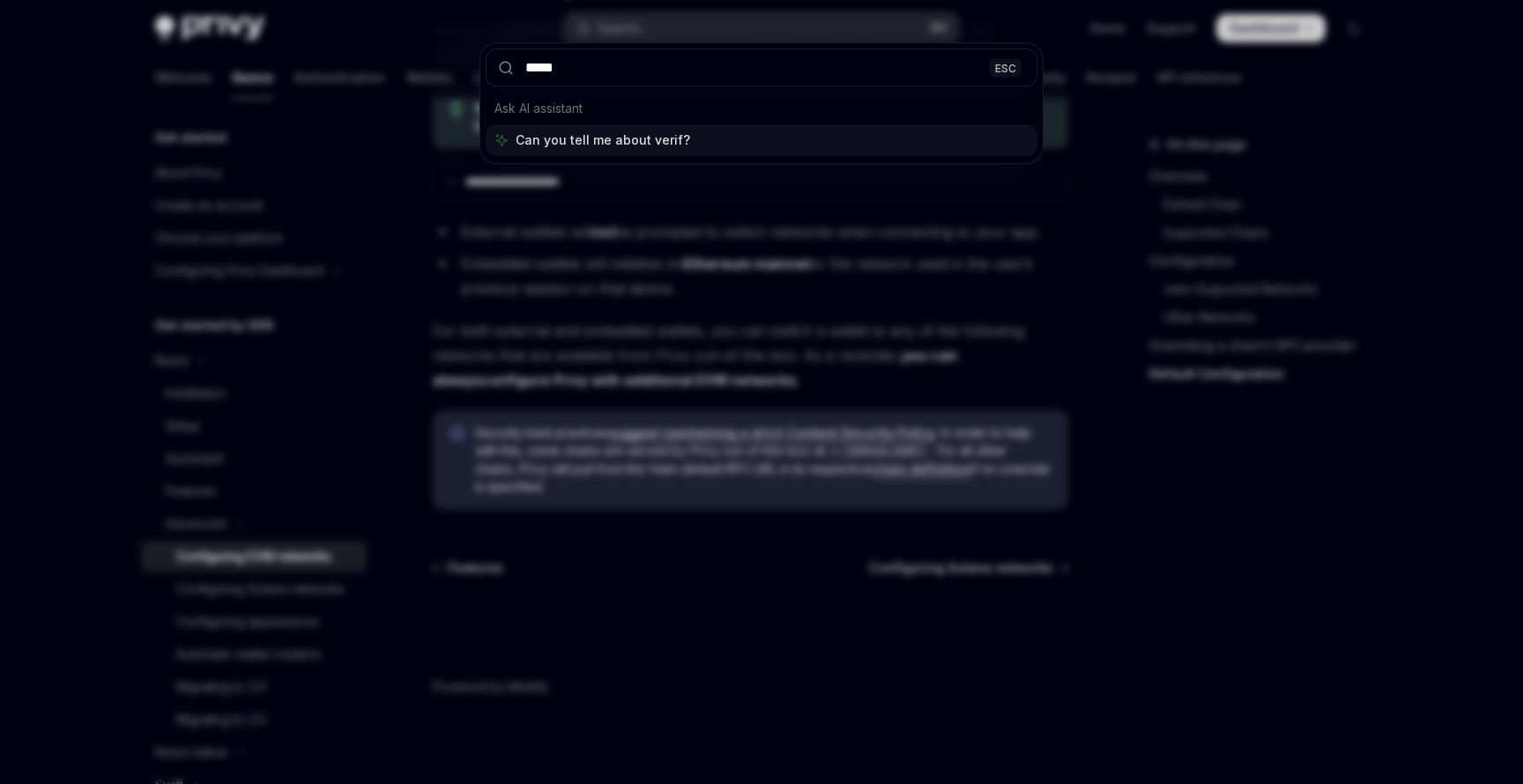
type input "******"
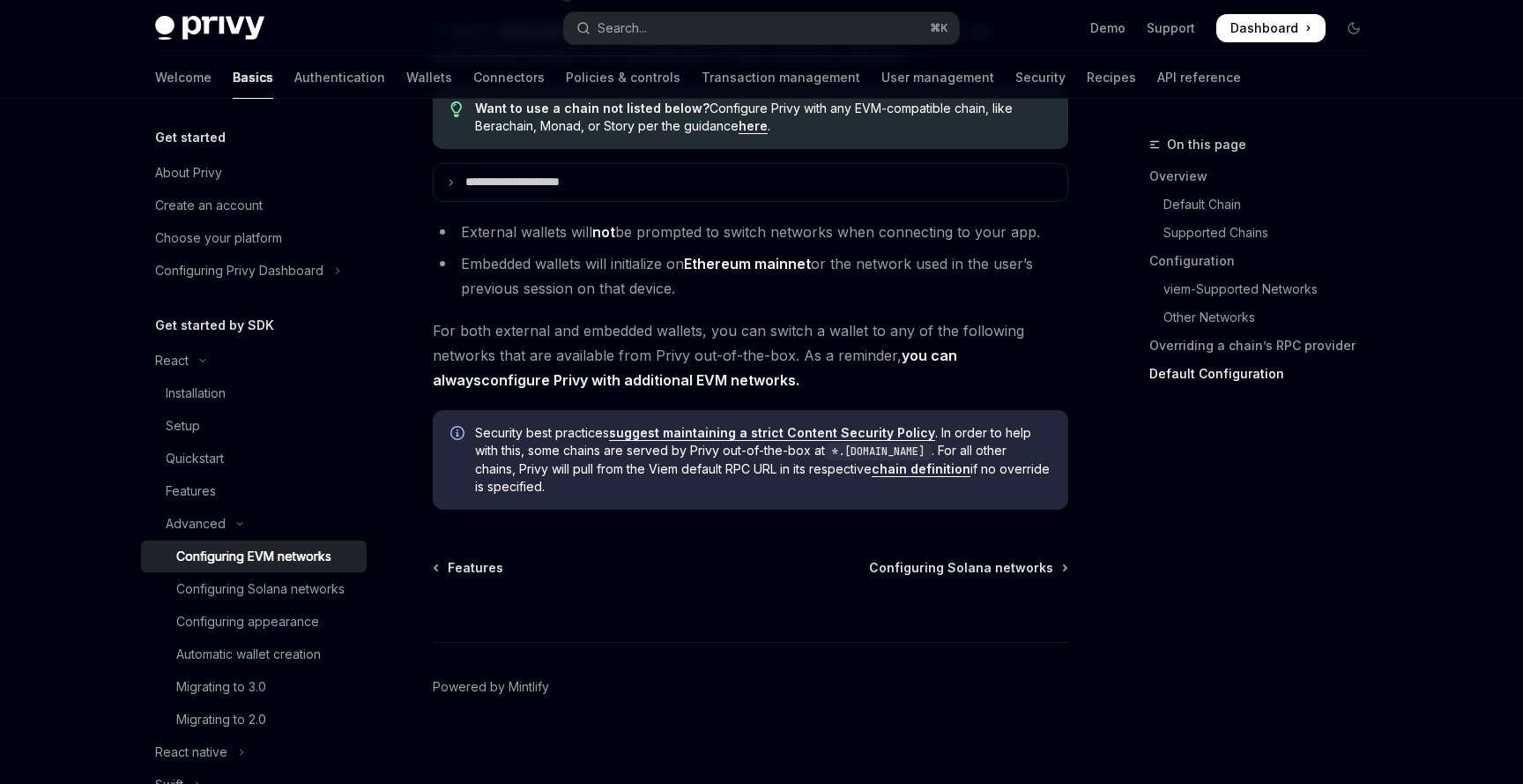
type textarea "*"
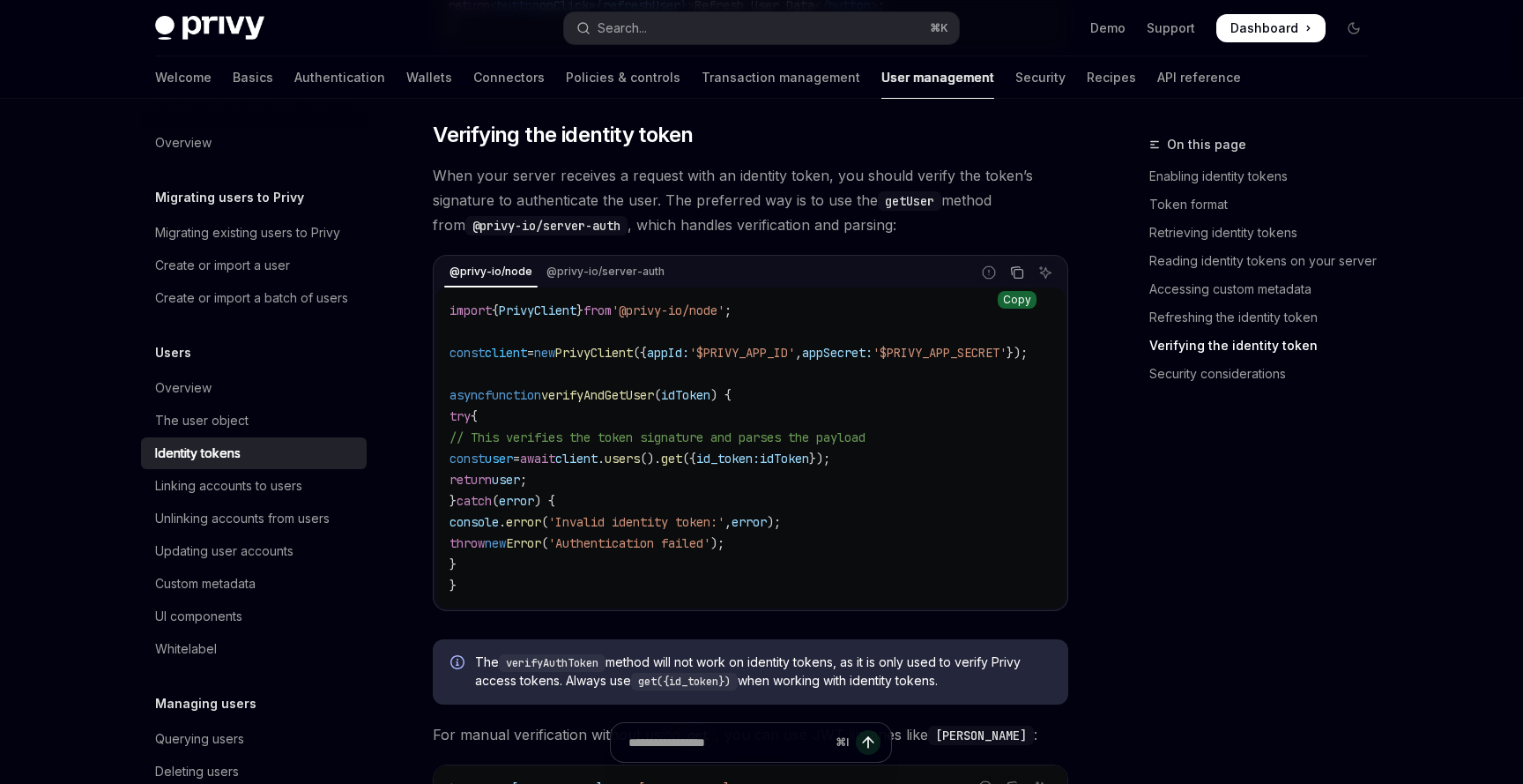
click at [1018, 280] on icon "Copy the contents from the code block" at bounding box center [1017, 272] width 14 height 14
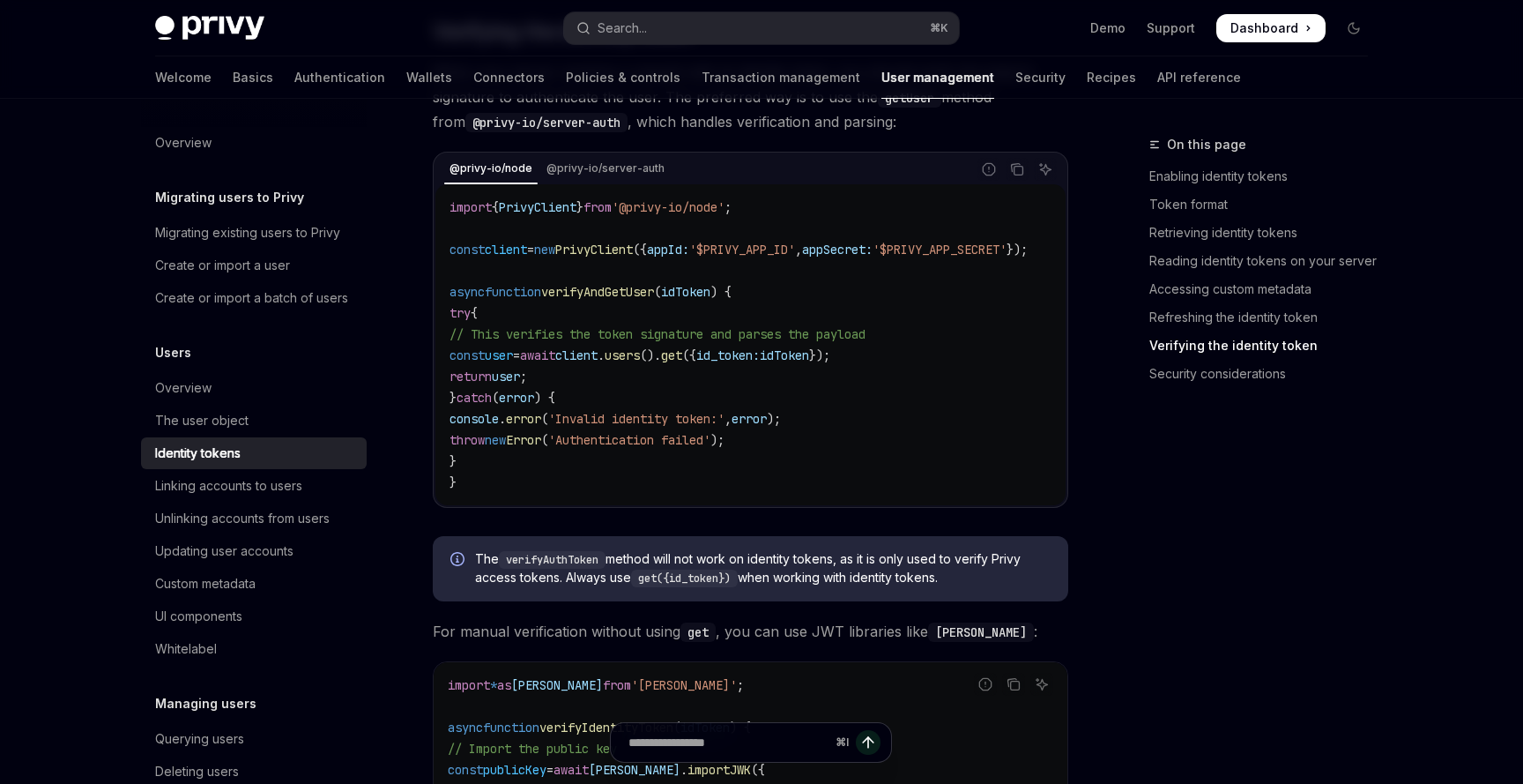
scroll to position [4802, 0]
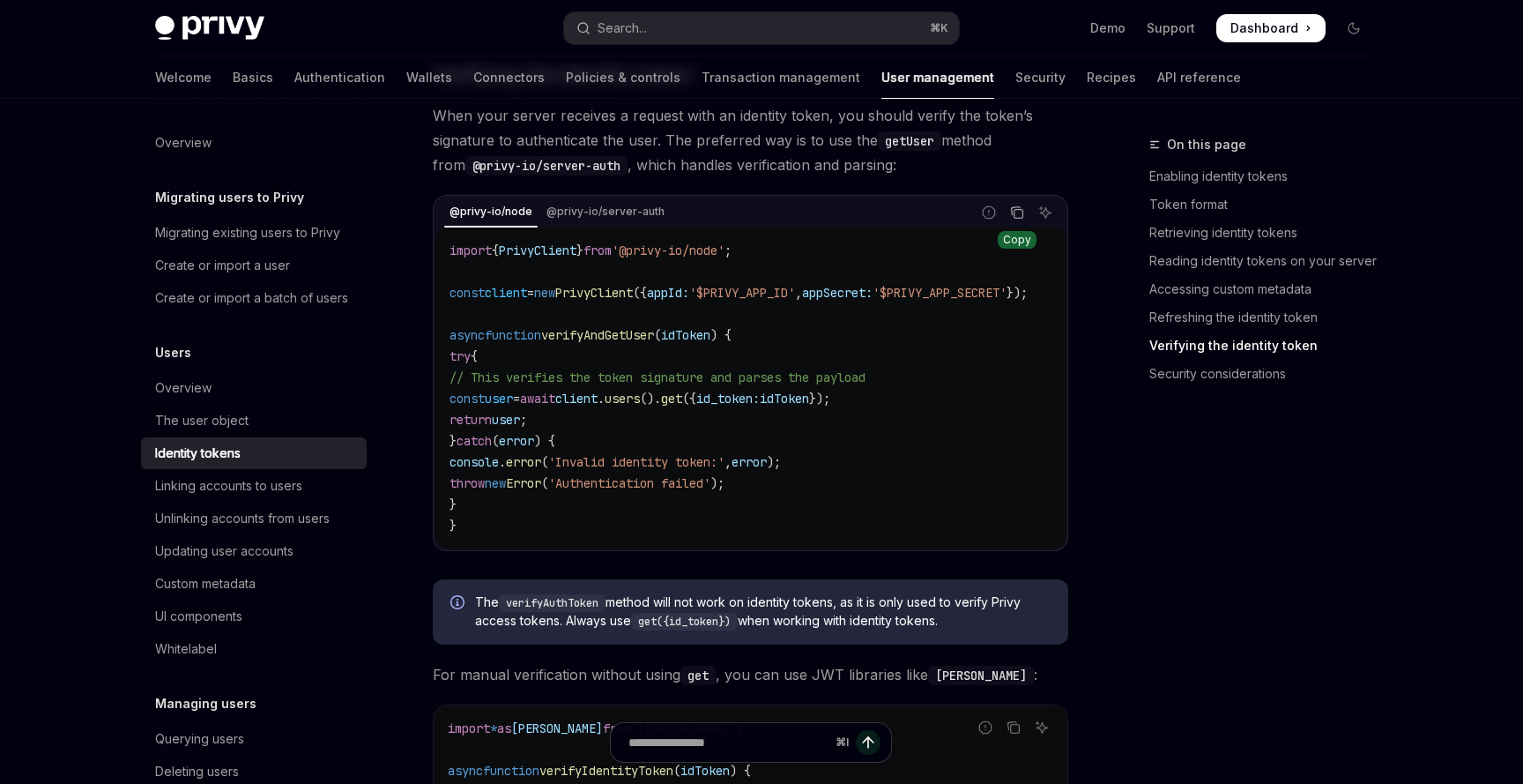
click at [1021, 218] on icon "Copy the contents from the code block" at bounding box center [1019, 213] width 8 height 8
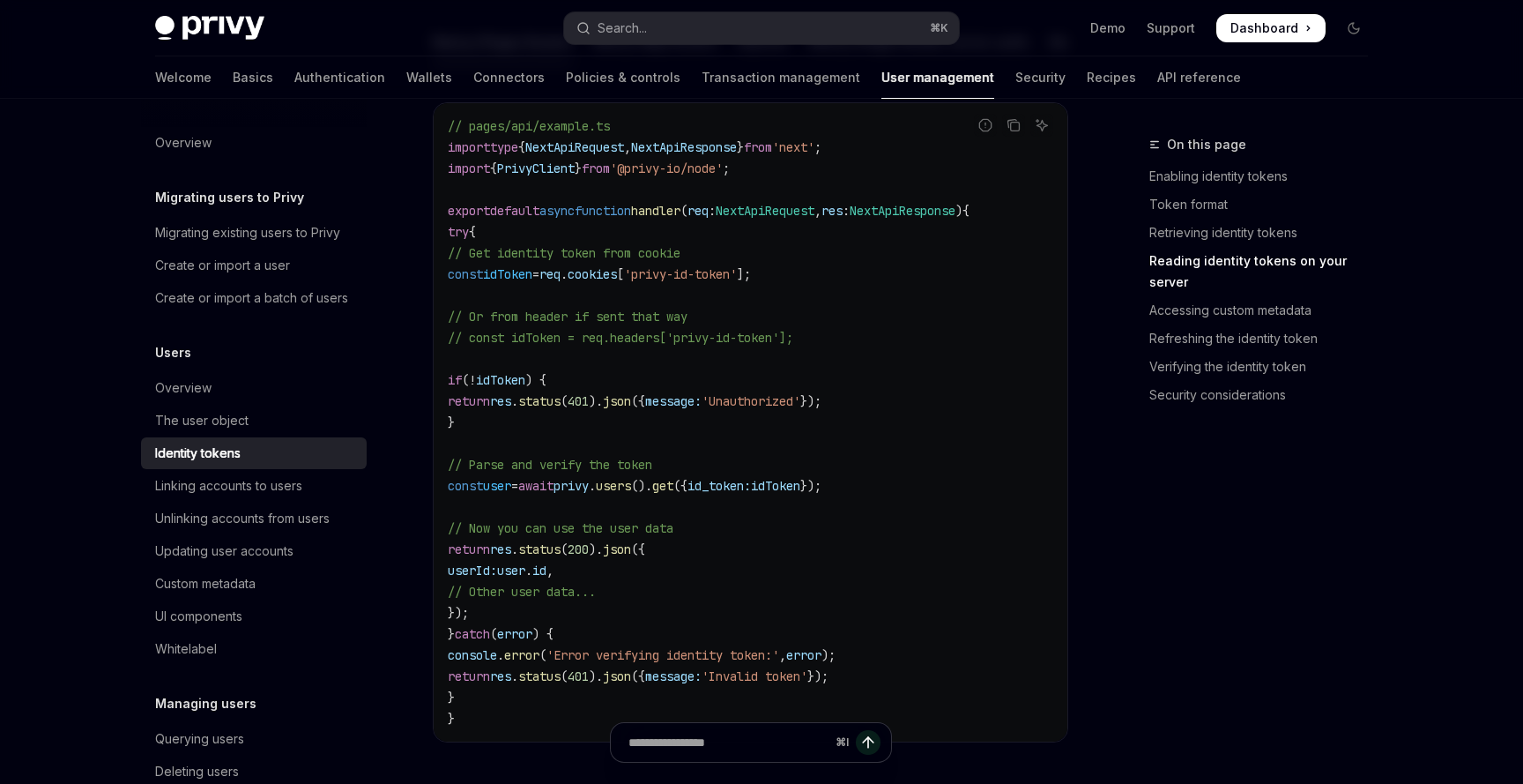
scroll to position [2529, 0]
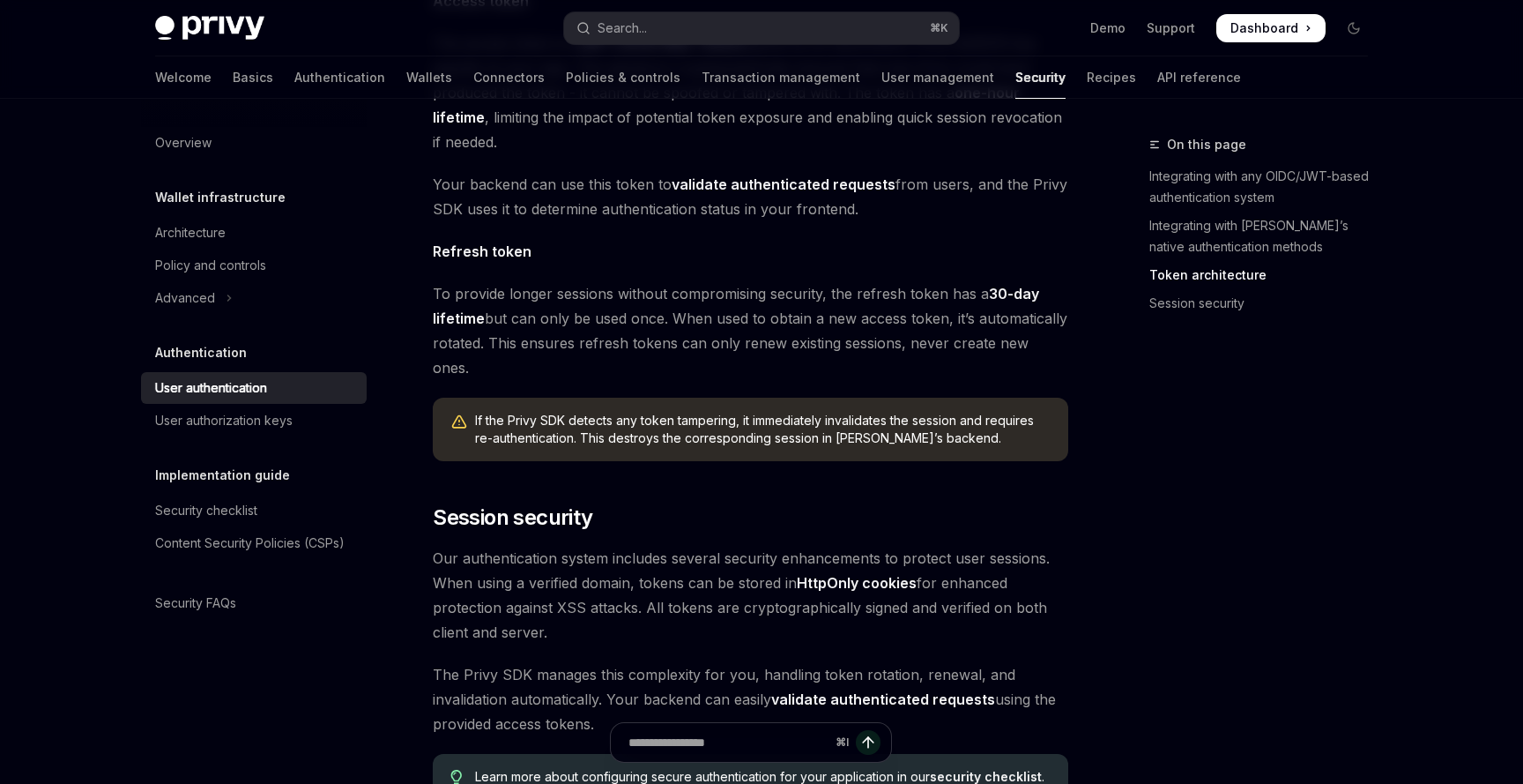
scroll to position [1176, 0]
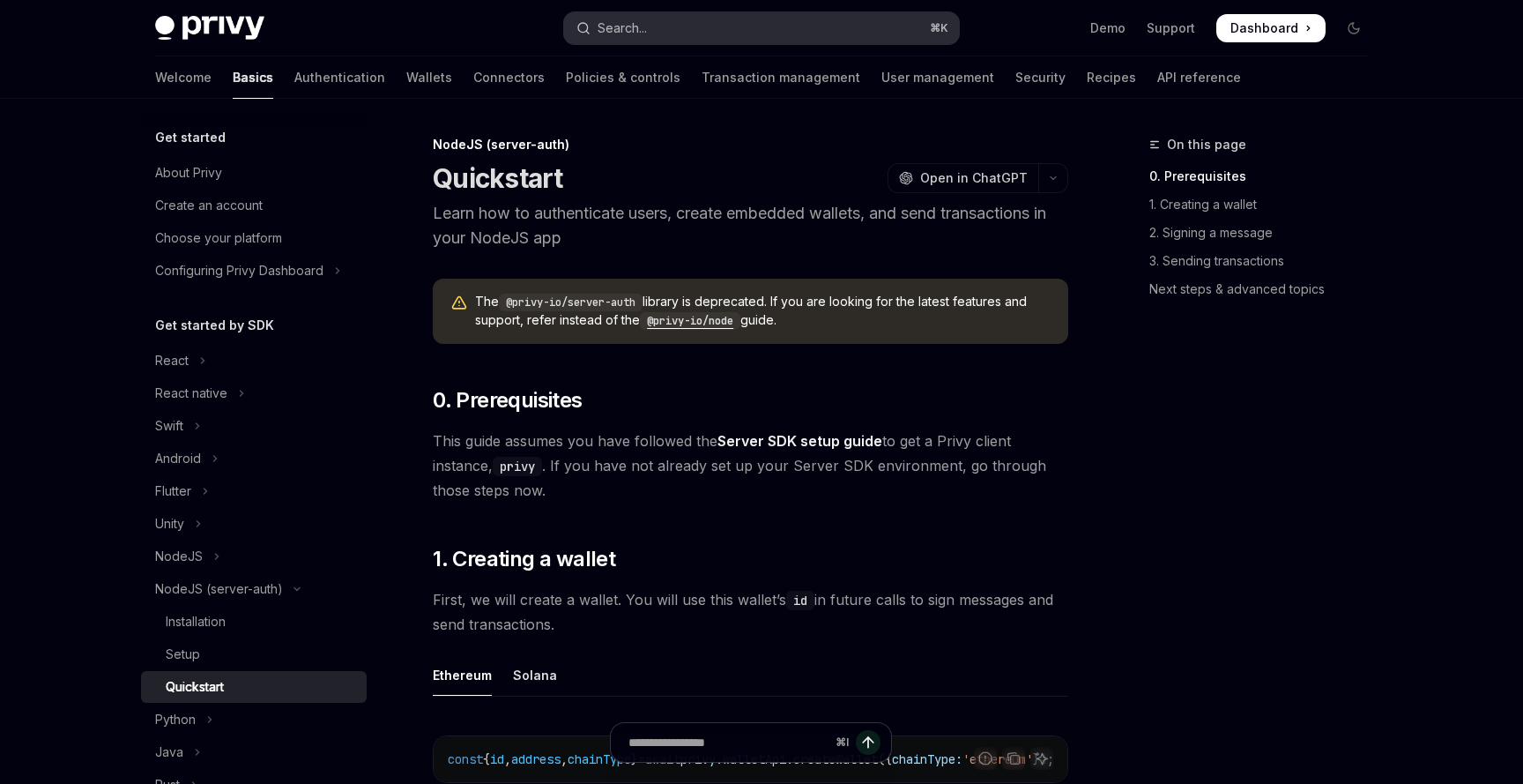
click at [749, 32] on button "Search... ⌘ K" at bounding box center [762, 28] width 395 height 32
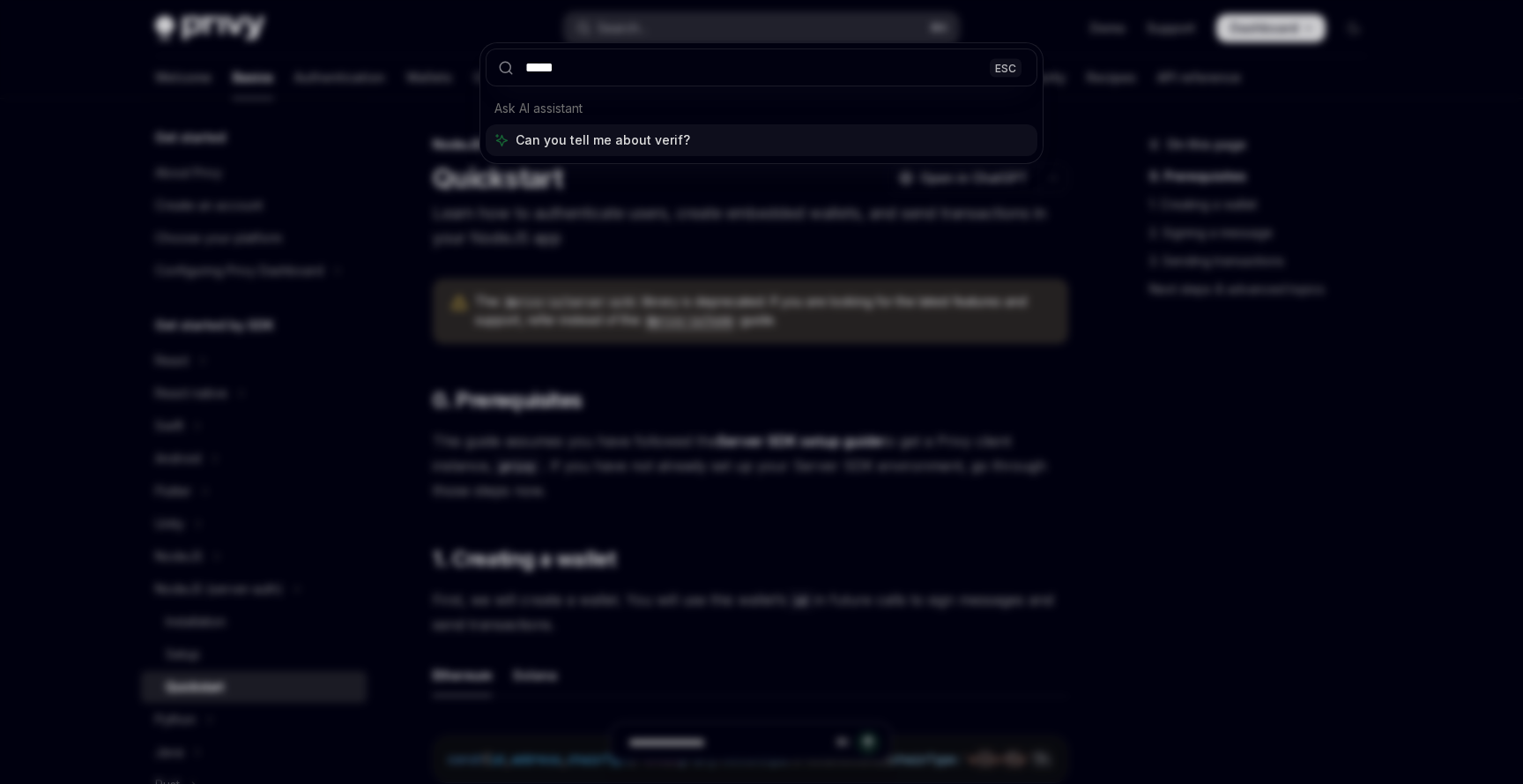
type input "******"
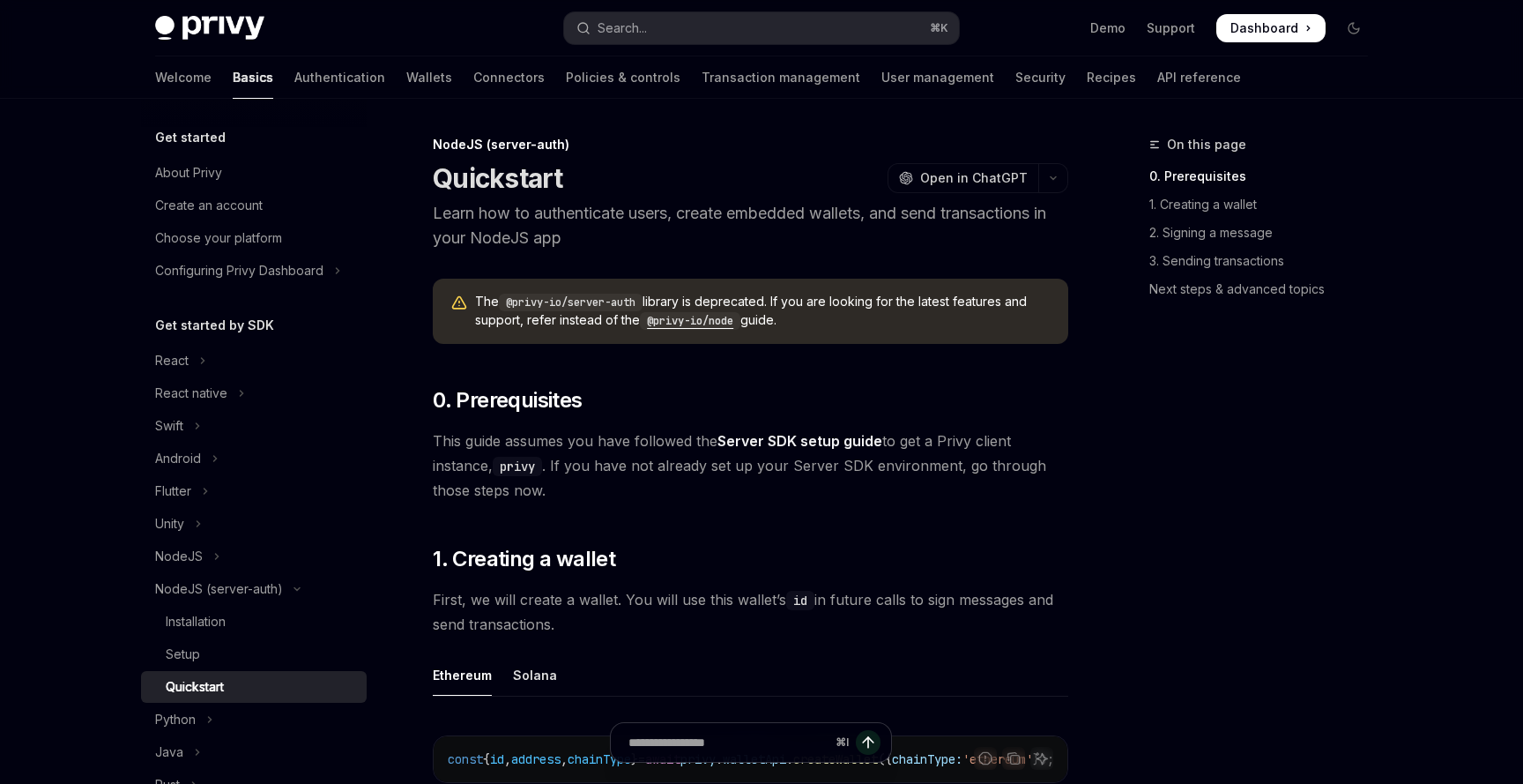
type textarea "*"
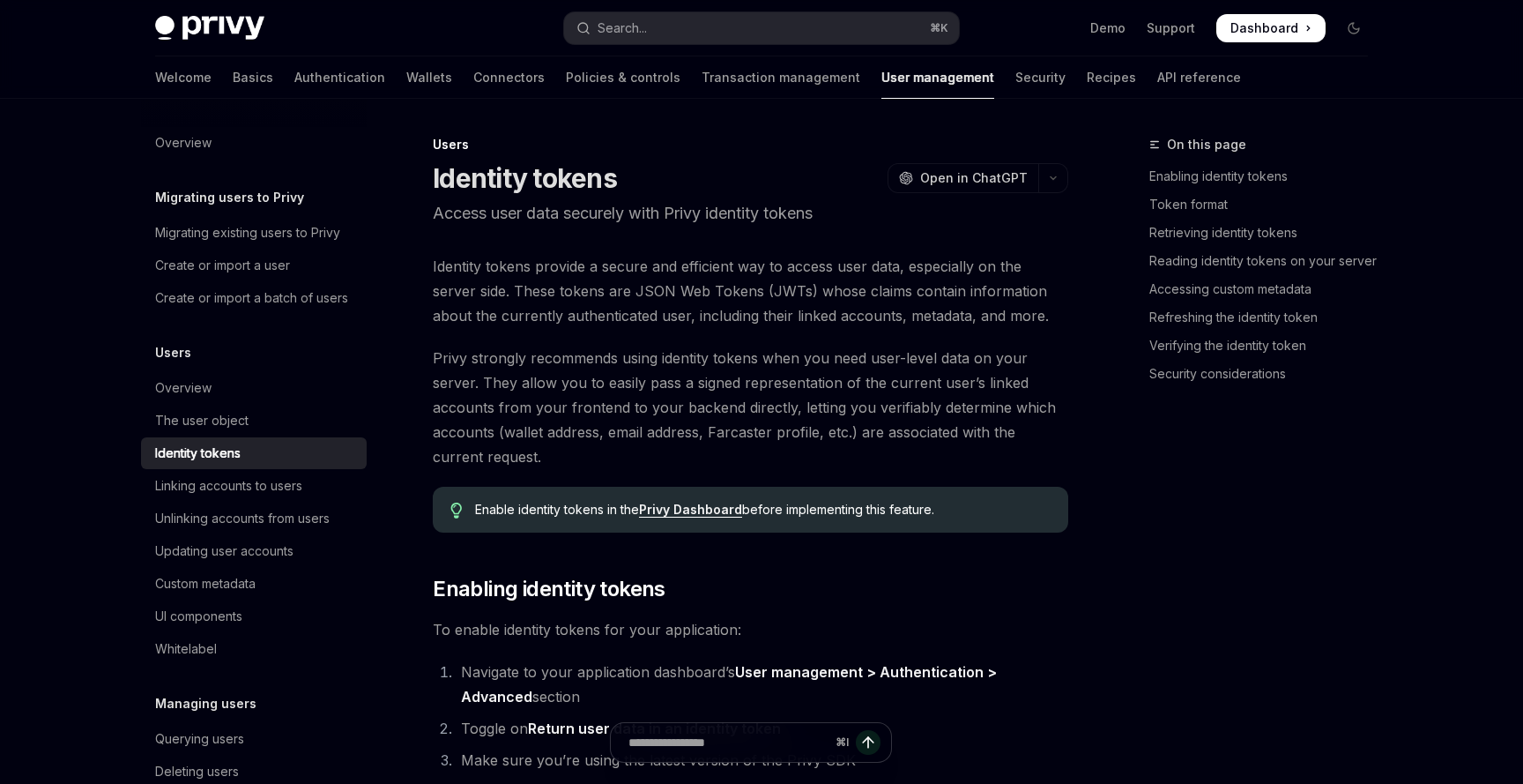
scroll to position [4742, 0]
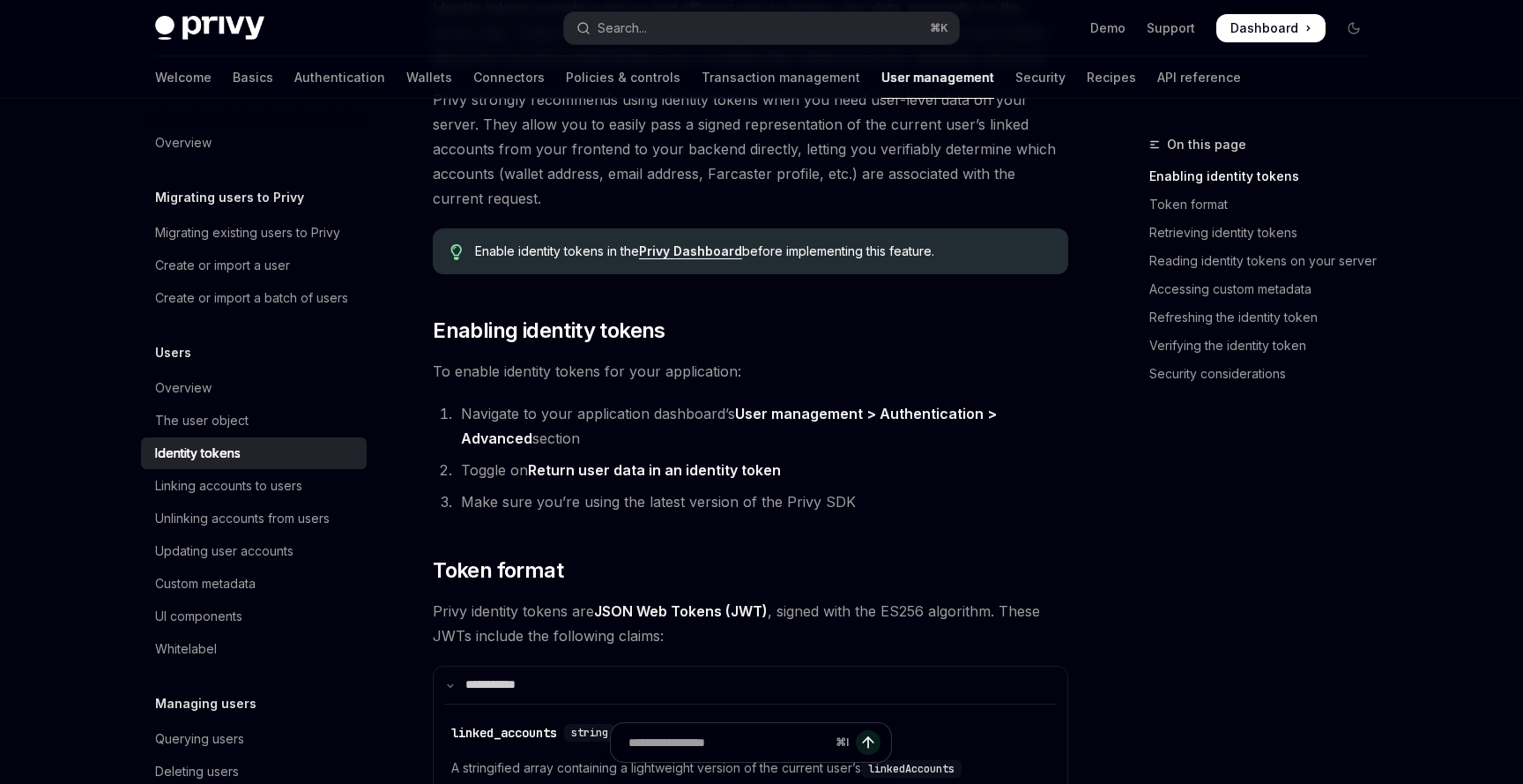
scroll to position [260, 0]
click at [997, 410] on link "User management > Authentication > Advanced" at bounding box center [729, 424] width 536 height 43
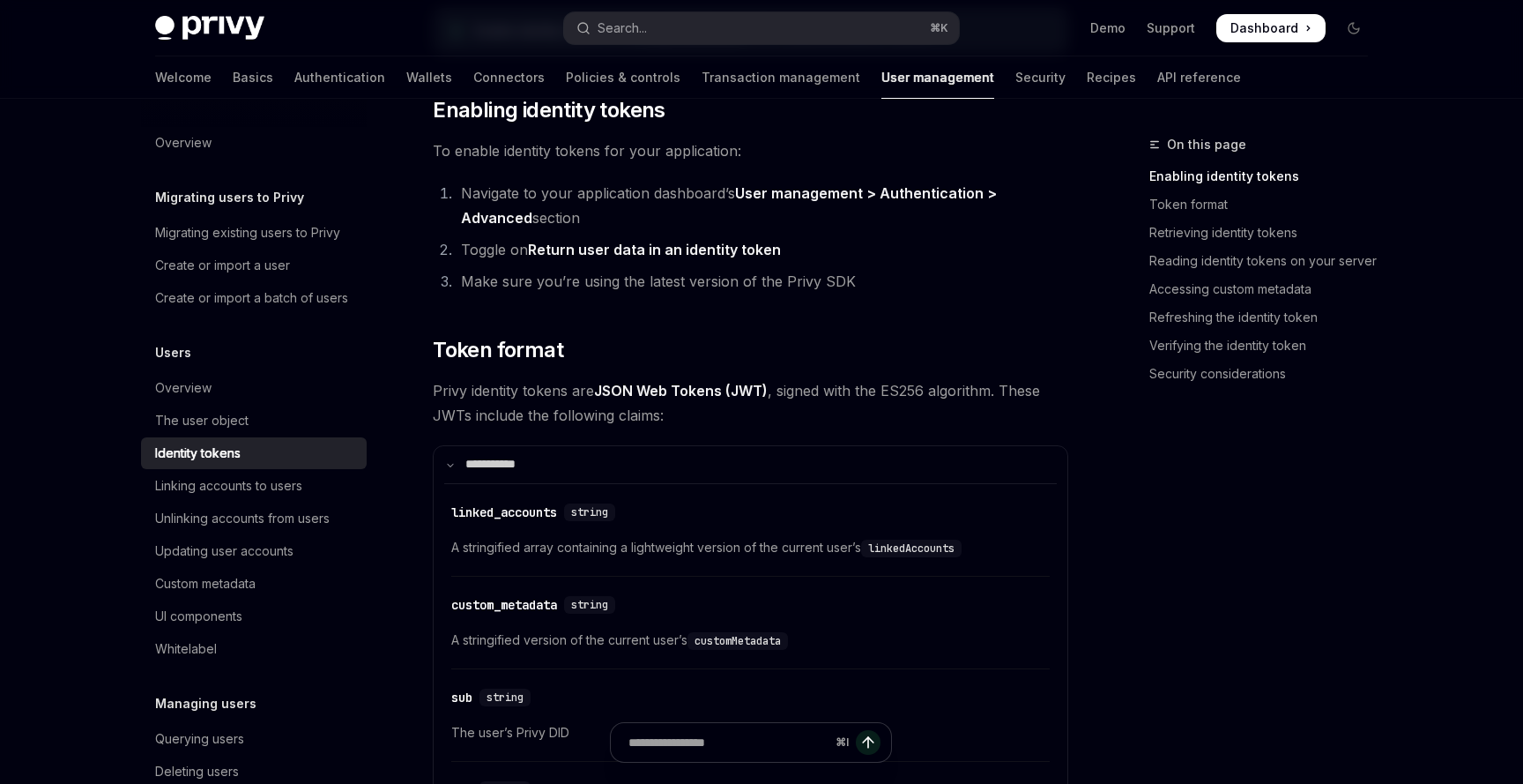
scroll to position [489, 0]
